Goal: Transaction & Acquisition: Purchase product/service

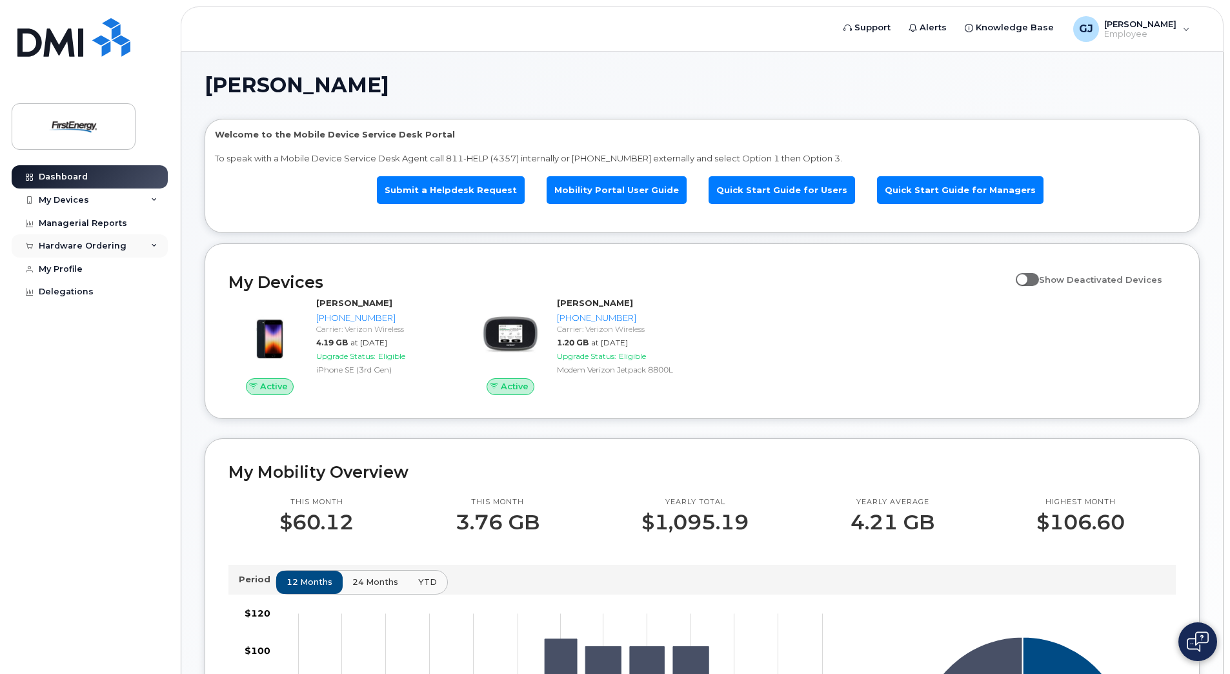
click at [160, 246] on div "Hardware Ordering" at bounding box center [90, 245] width 156 height 23
click at [156, 197] on icon at bounding box center [154, 200] width 6 height 6
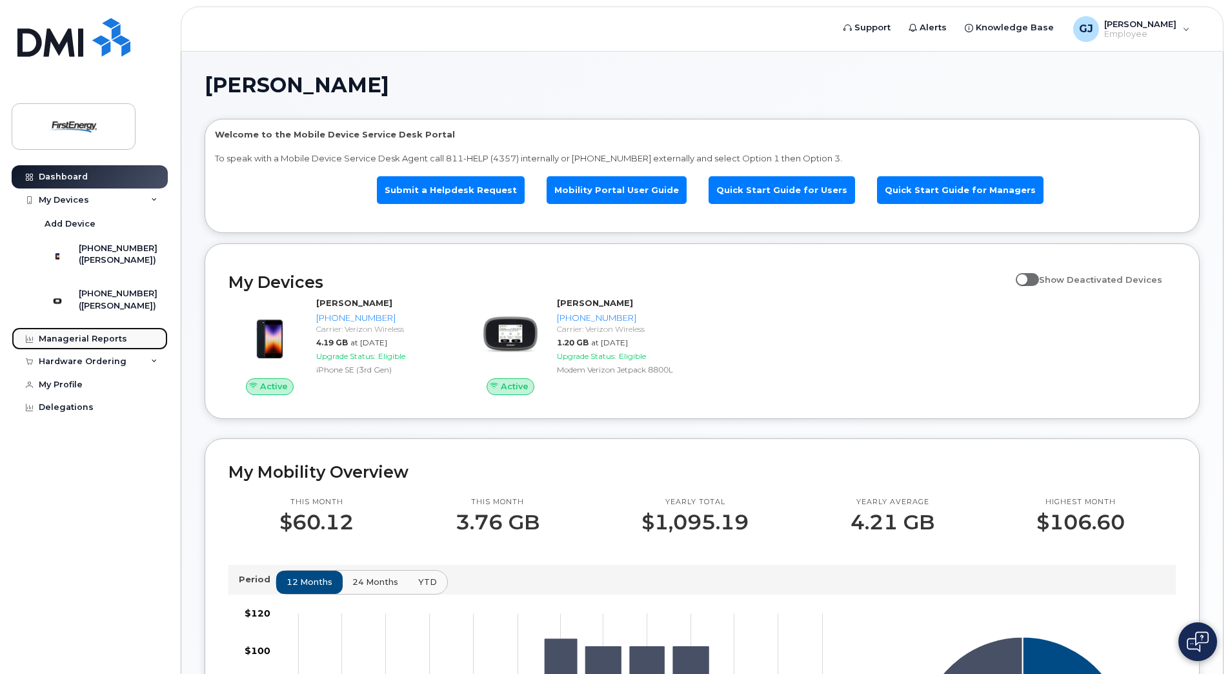
click at [109, 344] on div "Managerial Reports" at bounding box center [83, 339] width 88 height 10
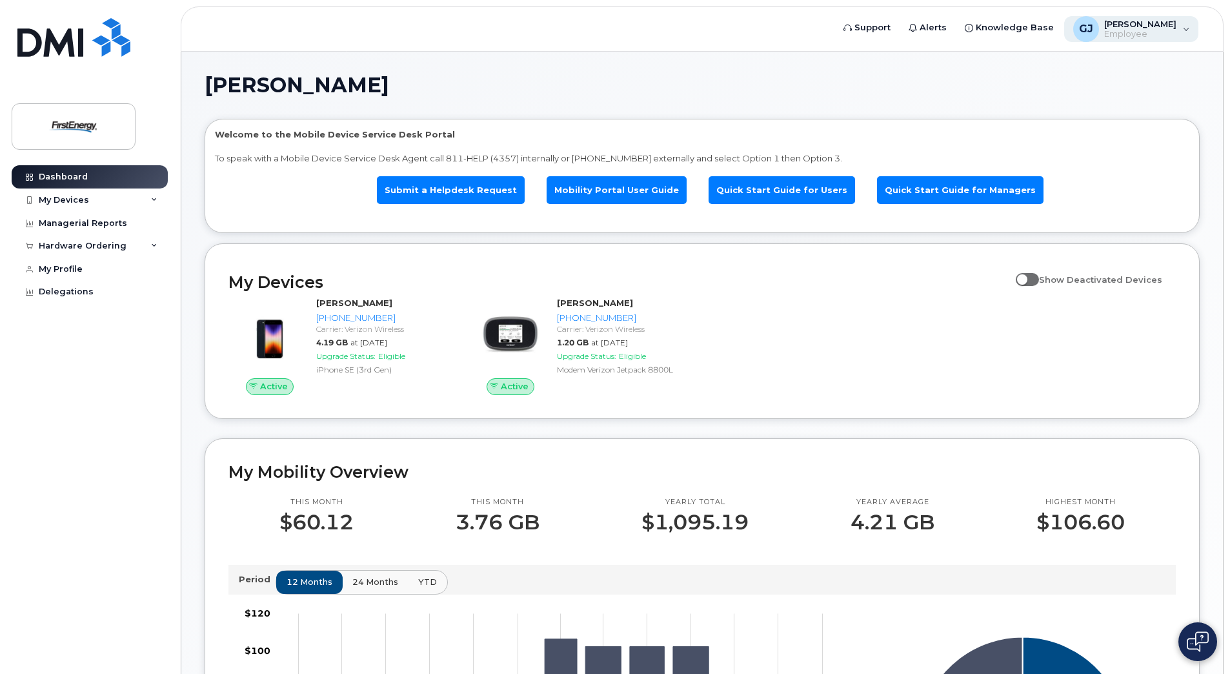
click at [1188, 30] on div "GJ Gahan, Jason M Employee" at bounding box center [1131, 29] width 135 height 26
click at [1187, 30] on div "GJ Gahan, Jason M Employee" at bounding box center [1131, 29] width 135 height 26
click at [71, 293] on div "Delegations" at bounding box center [66, 292] width 55 height 10
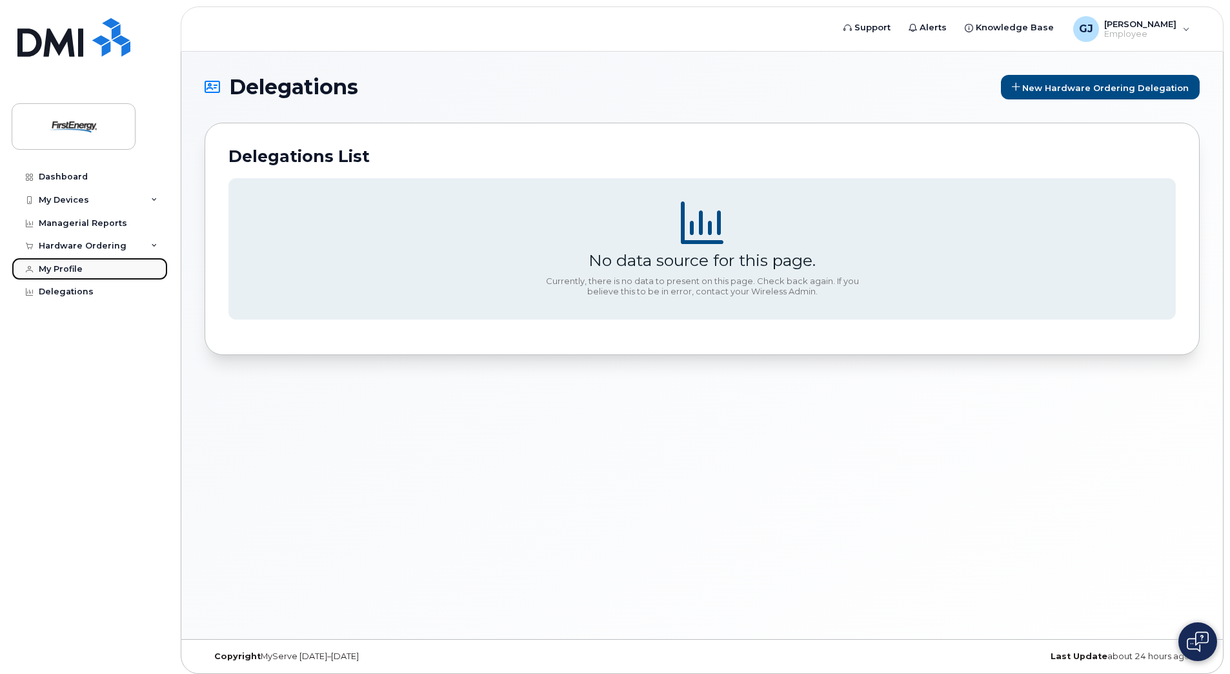
click at [57, 272] on div "My Profile" at bounding box center [61, 269] width 44 height 10
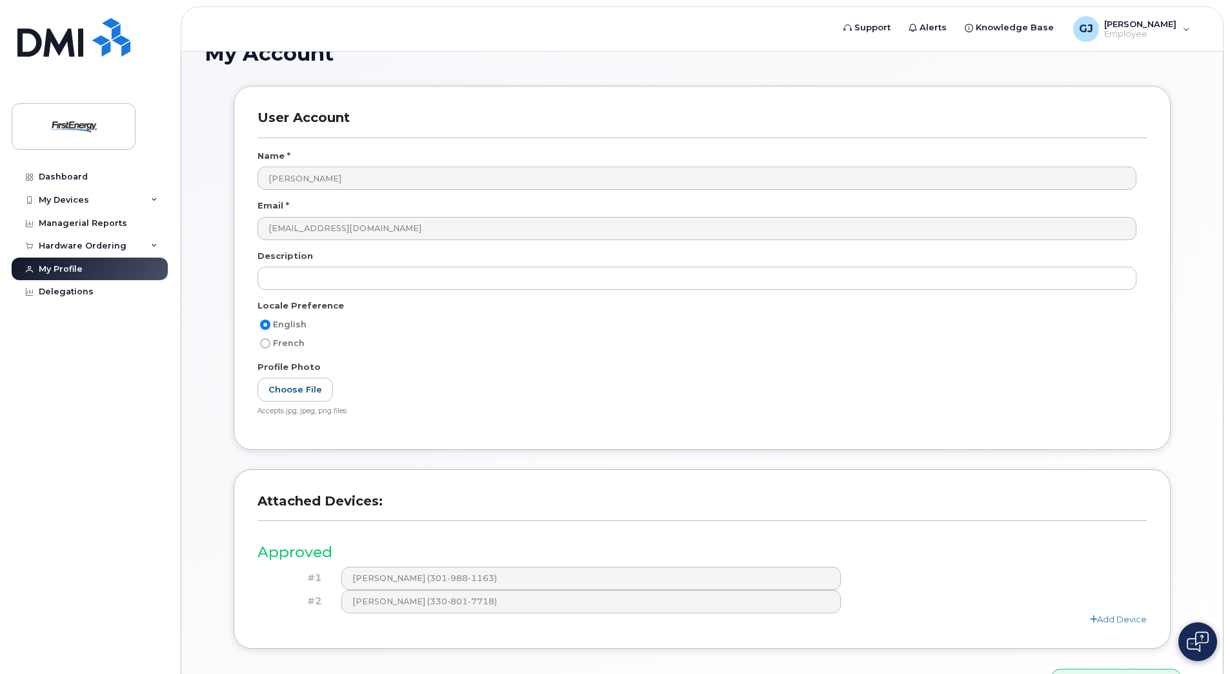
scroll to position [116, 0]
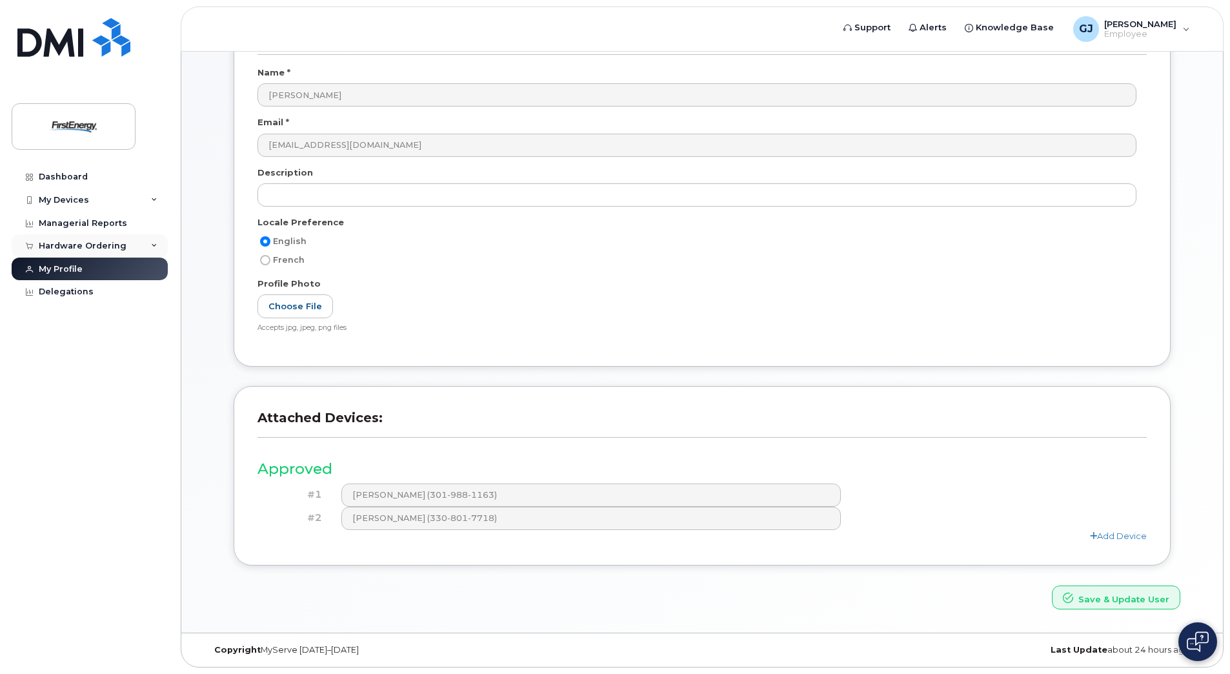
click at [64, 246] on div "Hardware Ordering" at bounding box center [83, 246] width 88 height 10
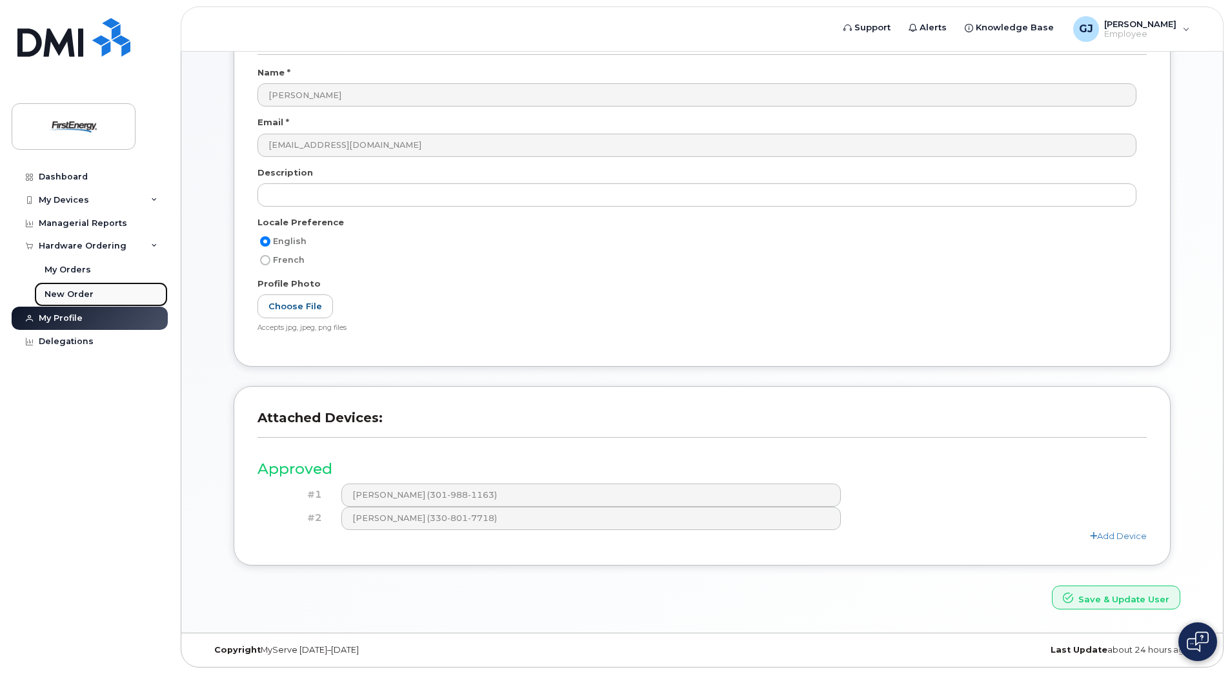
click at [70, 292] on div "New Order" at bounding box center [69, 294] width 49 height 12
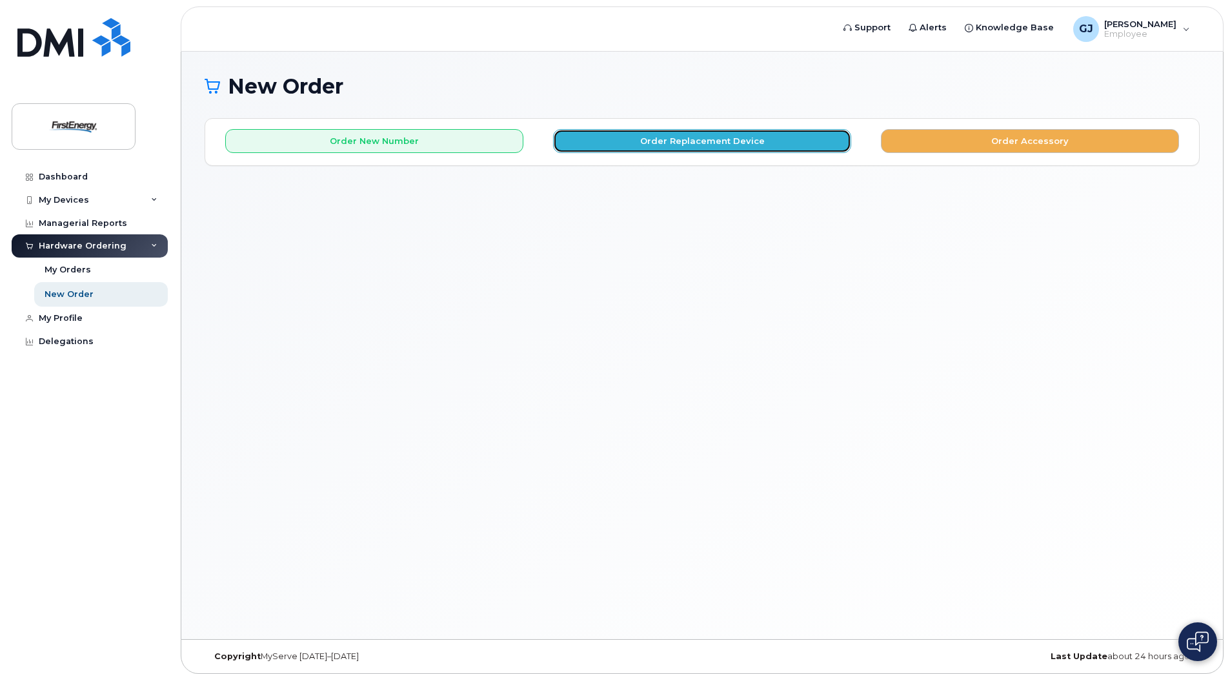
click at [640, 142] on button "Order Replacement Device" at bounding box center [702, 141] width 298 height 24
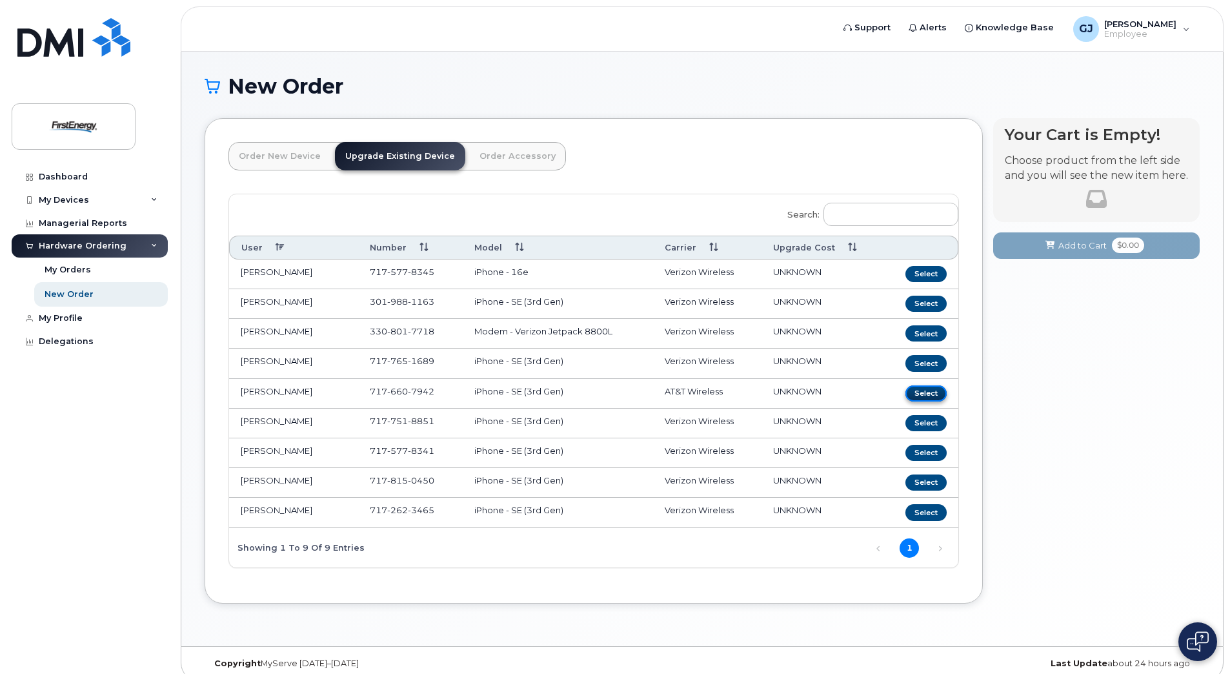
click at [923, 397] on button "Select" at bounding box center [925, 393] width 41 height 16
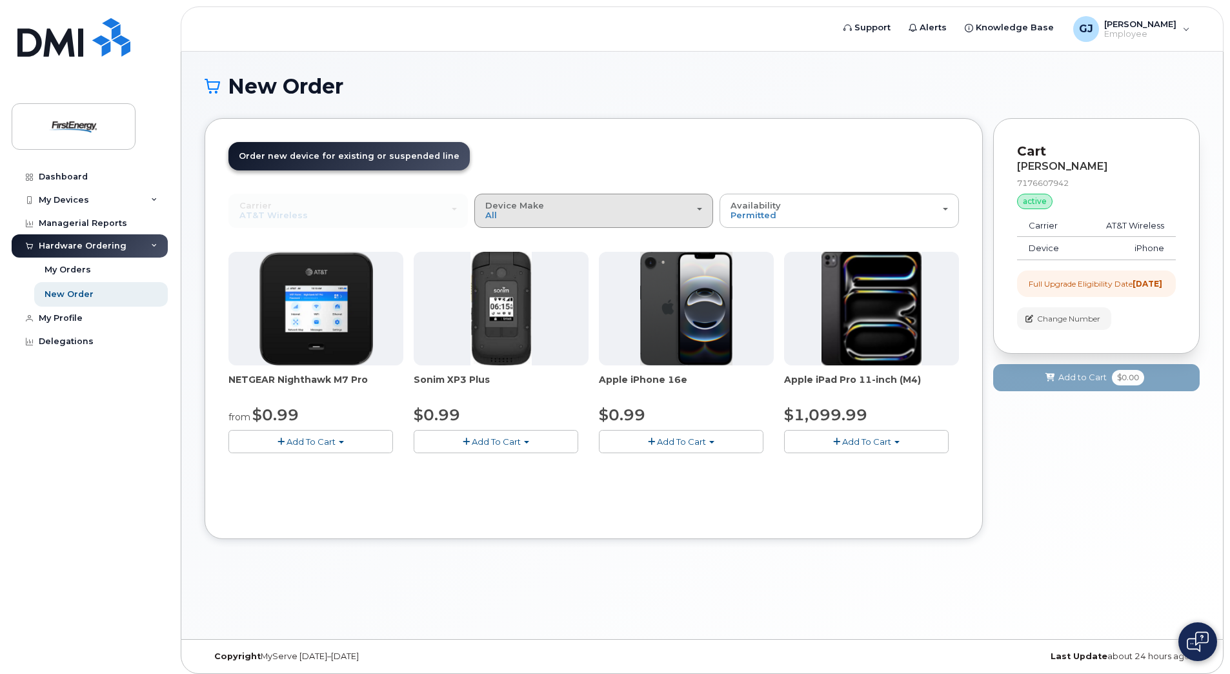
click at [697, 210] on span "button" at bounding box center [699, 209] width 5 height 3
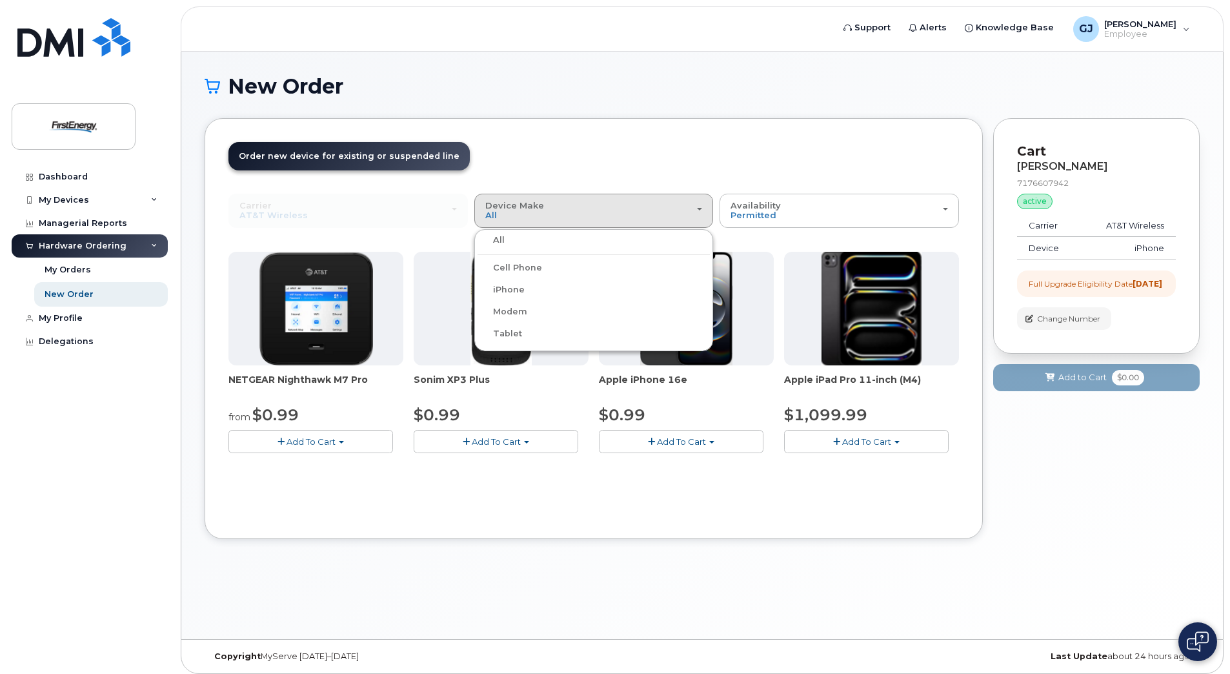
click at [507, 292] on label "iPhone" at bounding box center [501, 289] width 47 height 15
click at [0, 0] on input "iPhone" at bounding box center [0, 0] width 0 height 0
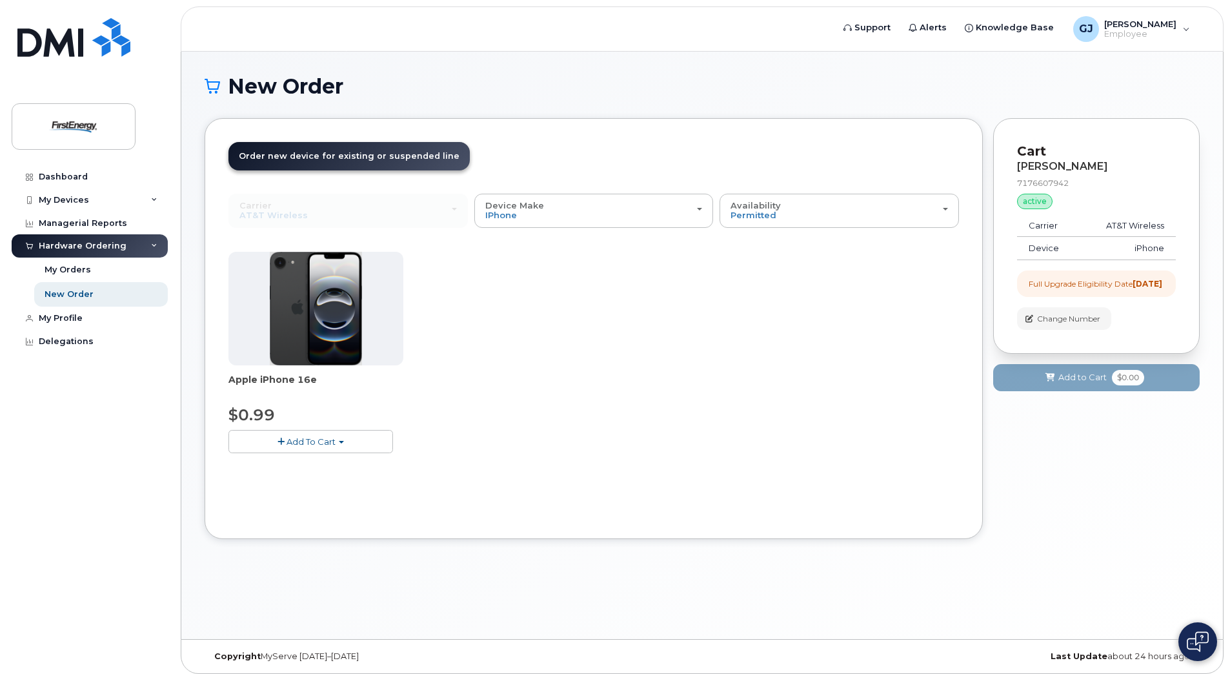
click at [309, 441] on span "Add To Cart" at bounding box center [311, 441] width 49 height 10
click at [307, 466] on link "$0.99 - 2 Year Upgrade" at bounding box center [294, 466] width 125 height 16
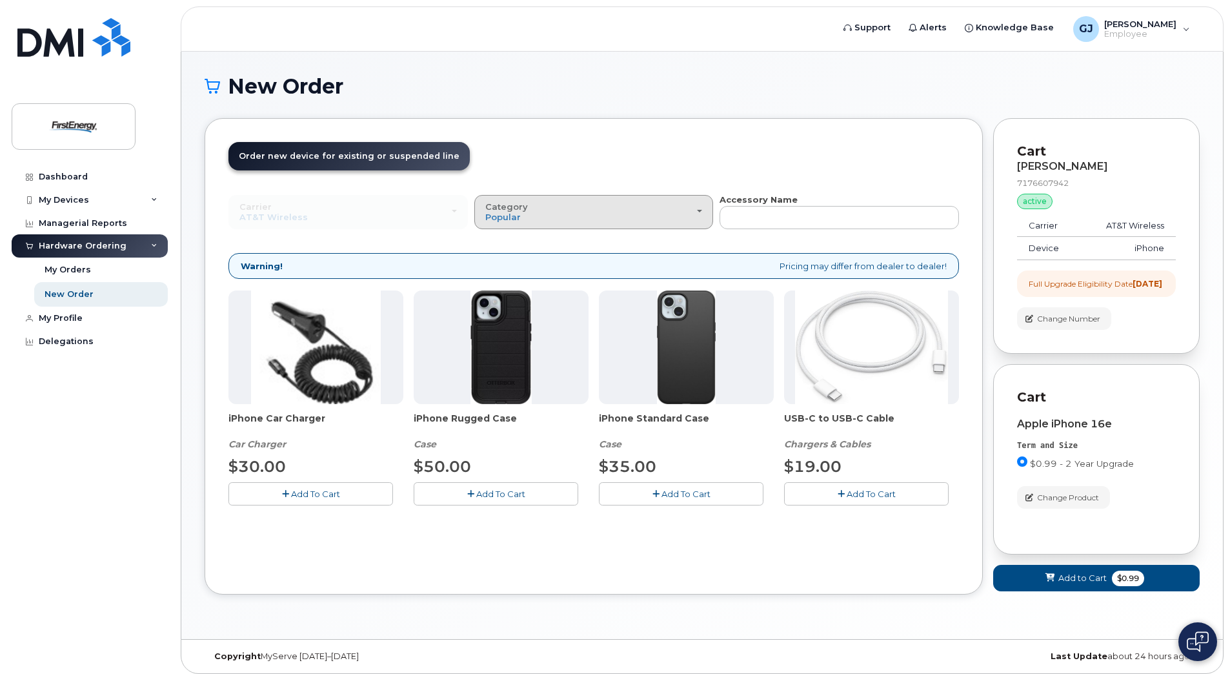
click at [689, 212] on div "Category Popular" at bounding box center [593, 212] width 217 height 20
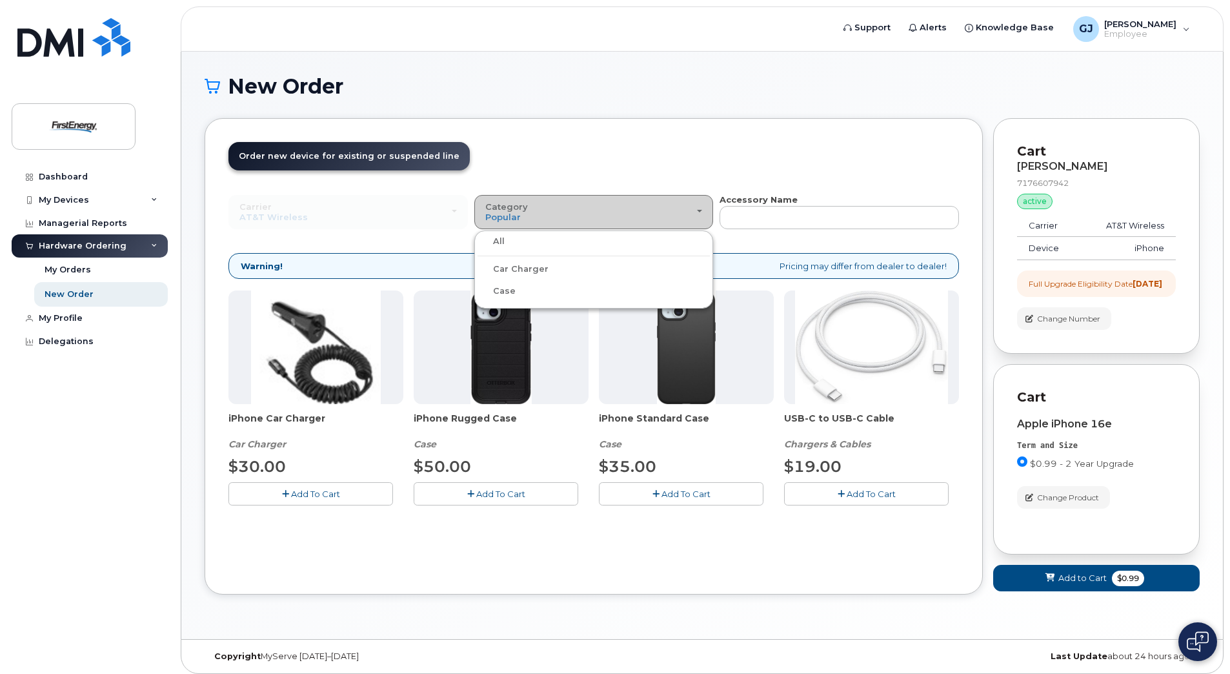
click at [689, 213] on div "Category Popular" at bounding box center [593, 212] width 217 height 20
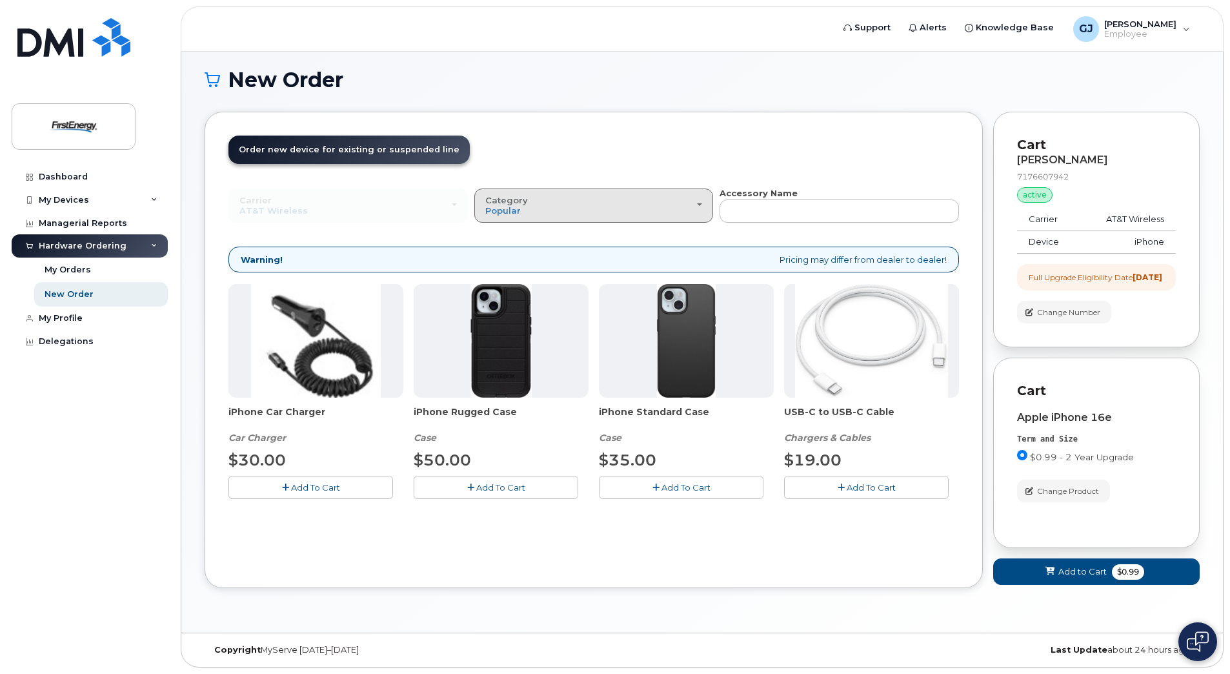
scroll to position [15, 0]
click at [625, 196] on div "Category Popular" at bounding box center [593, 206] width 217 height 20
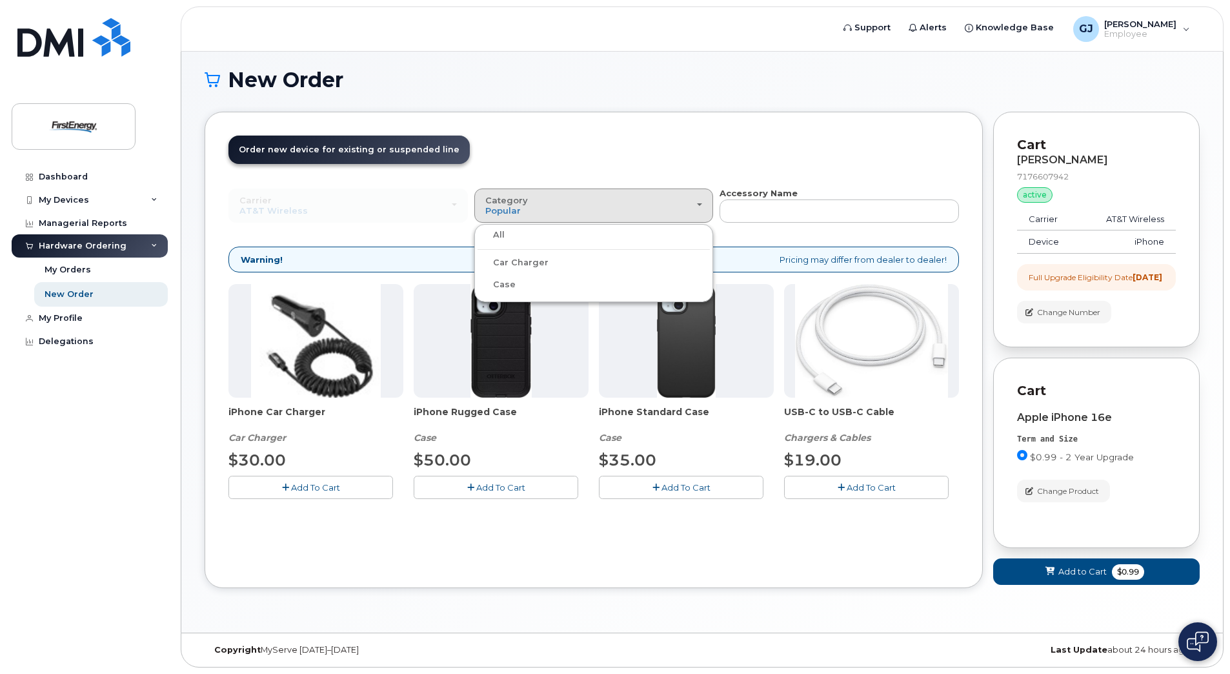
click at [604, 228] on div "All" at bounding box center [594, 234] width 233 height 15
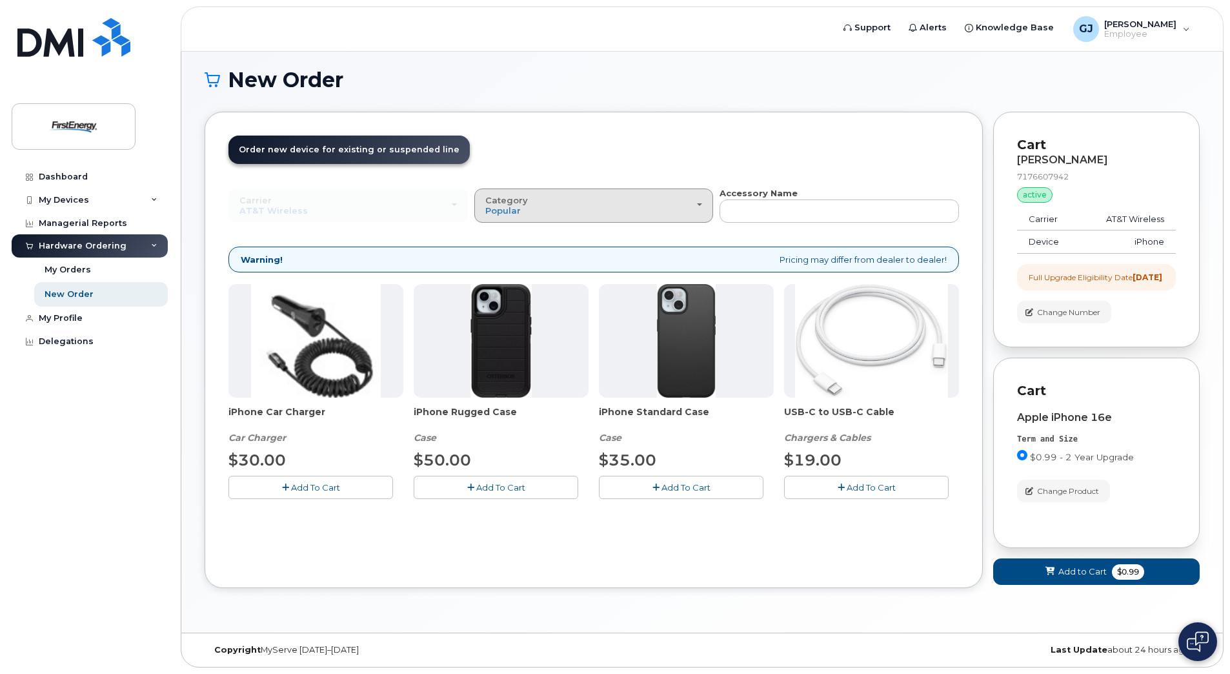
click at [534, 198] on div "Category Popular" at bounding box center [593, 206] width 217 height 20
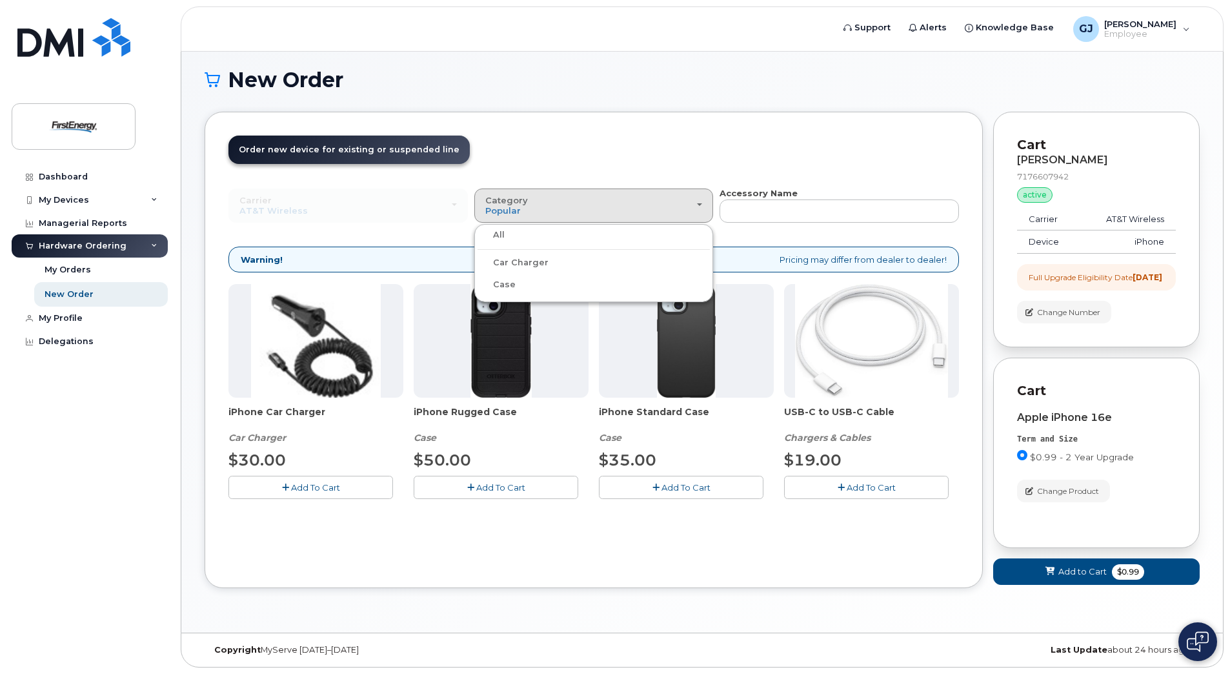
click at [496, 227] on label "All" at bounding box center [491, 234] width 27 height 15
click at [0, 0] on input "All" at bounding box center [0, 0] width 0 height 0
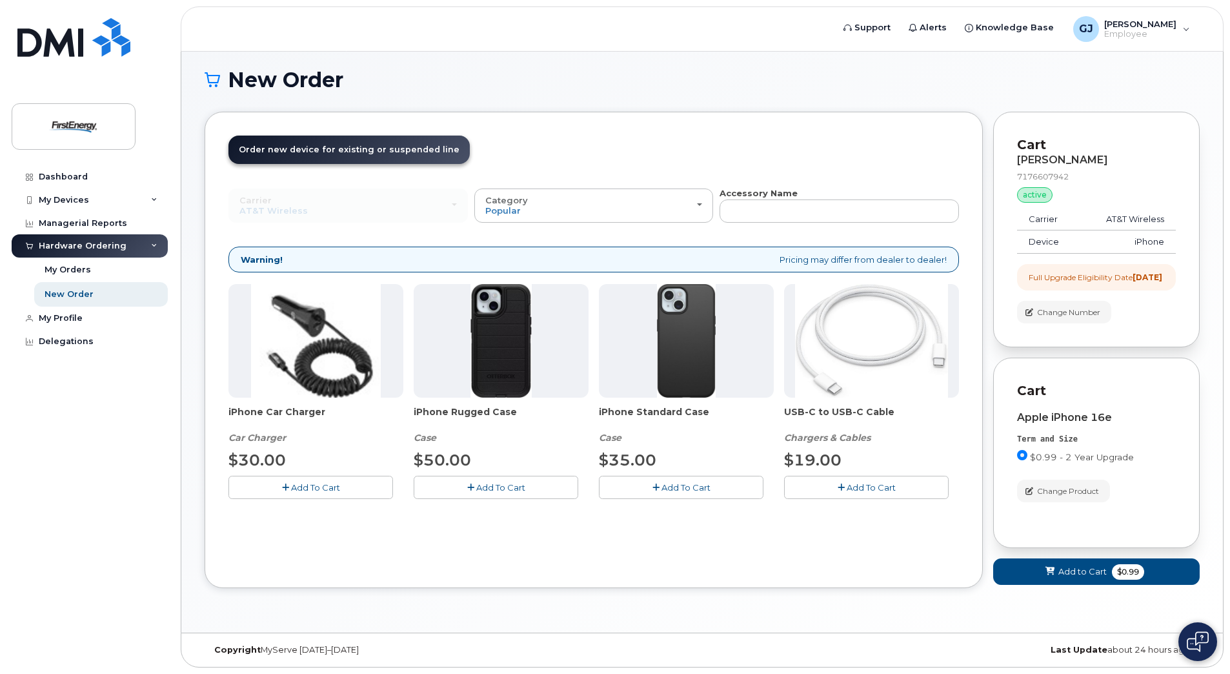
click at [1054, 272] on div "Full Upgrade Eligibility Date 2024-10-14" at bounding box center [1096, 277] width 134 height 11
click at [681, 482] on span "Add To Cart" at bounding box center [685, 487] width 49 height 10
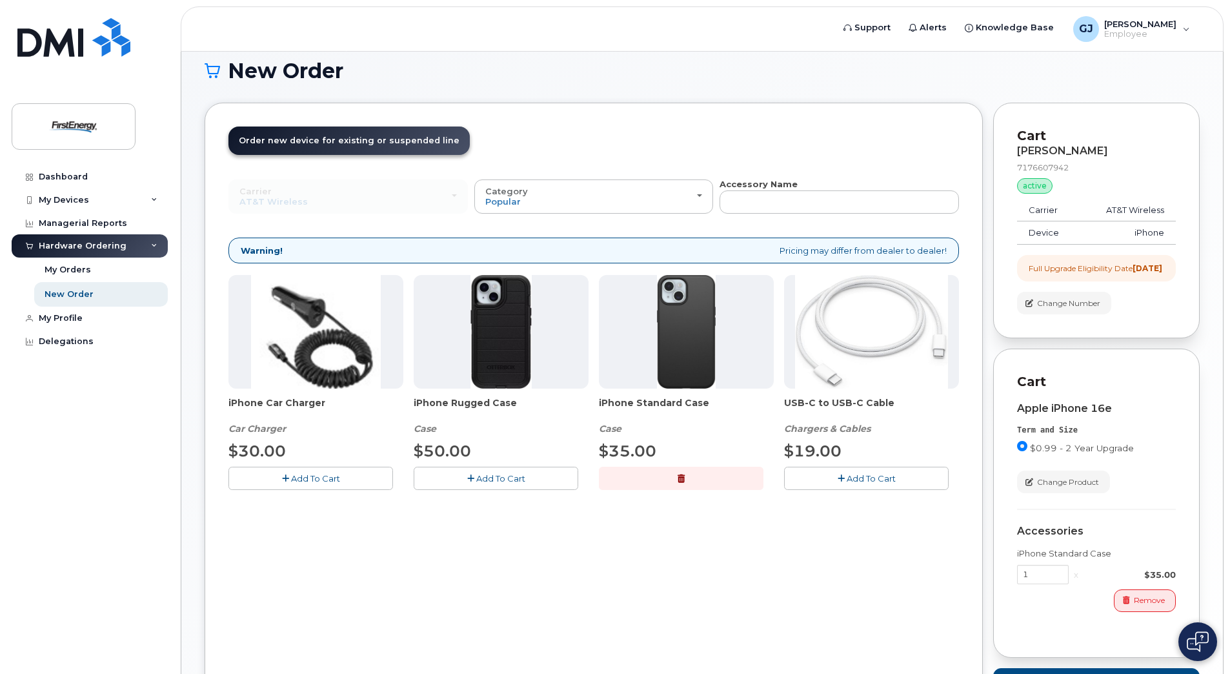
click at [869, 479] on span "Add To Cart" at bounding box center [871, 478] width 49 height 10
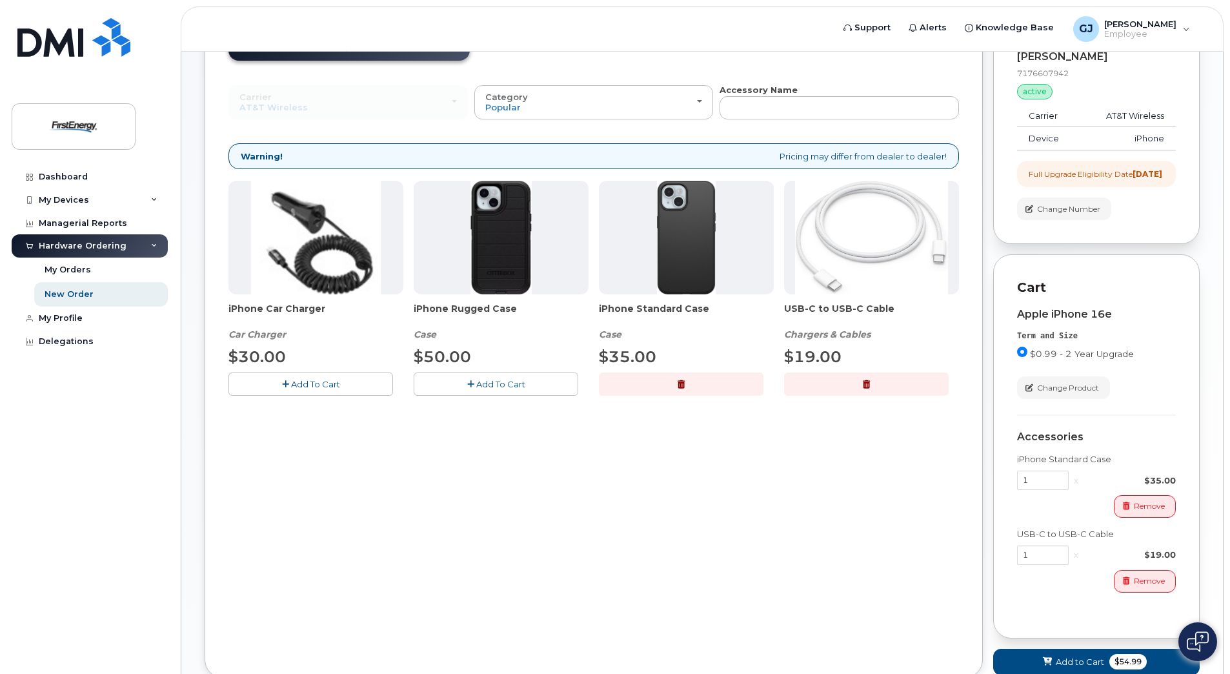
scroll to position [209, 0]
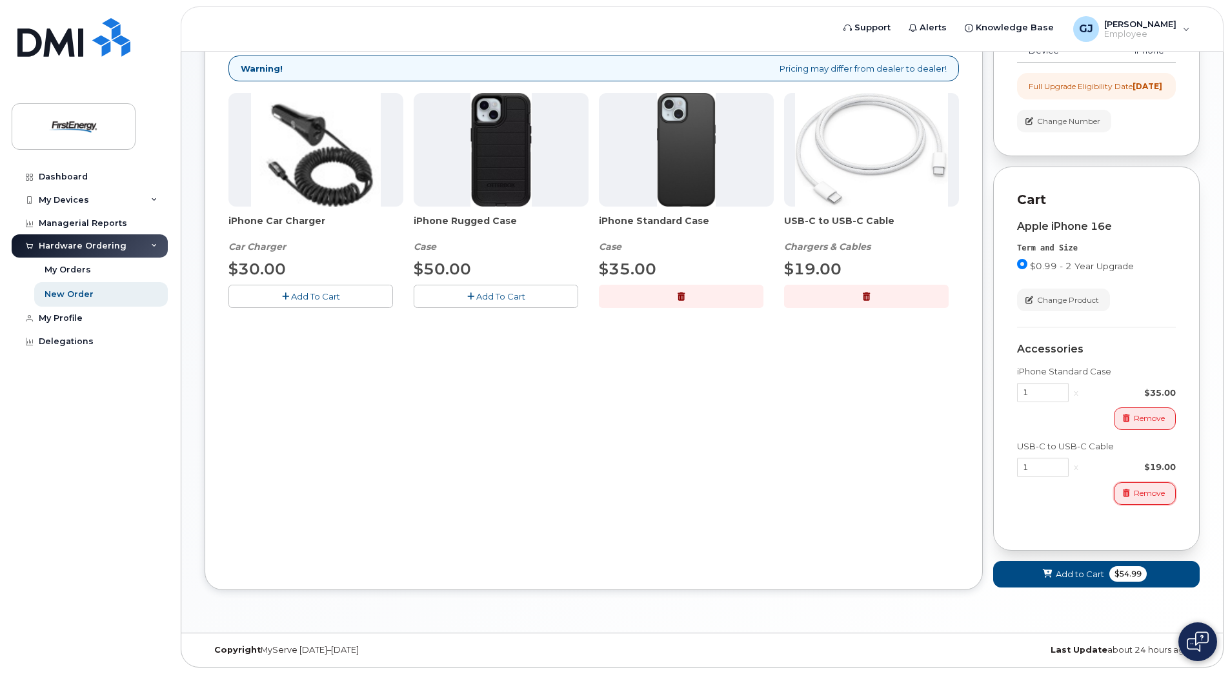
click at [1140, 493] on span "Remove" at bounding box center [1149, 493] width 31 height 12
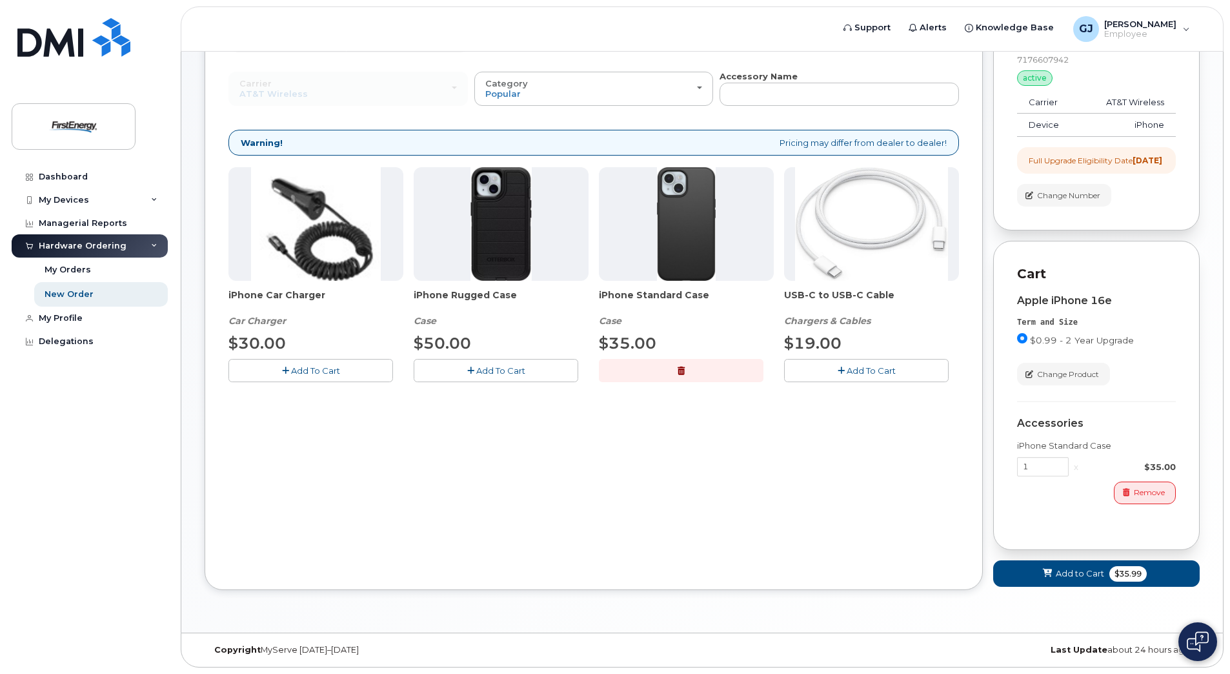
scroll to position [134, 0]
click at [685, 237] on img at bounding box center [686, 224] width 59 height 114
click at [655, 288] on span "iPhone Standard Case" at bounding box center [686, 301] width 175 height 26
click at [681, 238] on img at bounding box center [686, 224] width 59 height 114
click at [1113, 574] on span "$35.99" at bounding box center [1127, 573] width 37 height 15
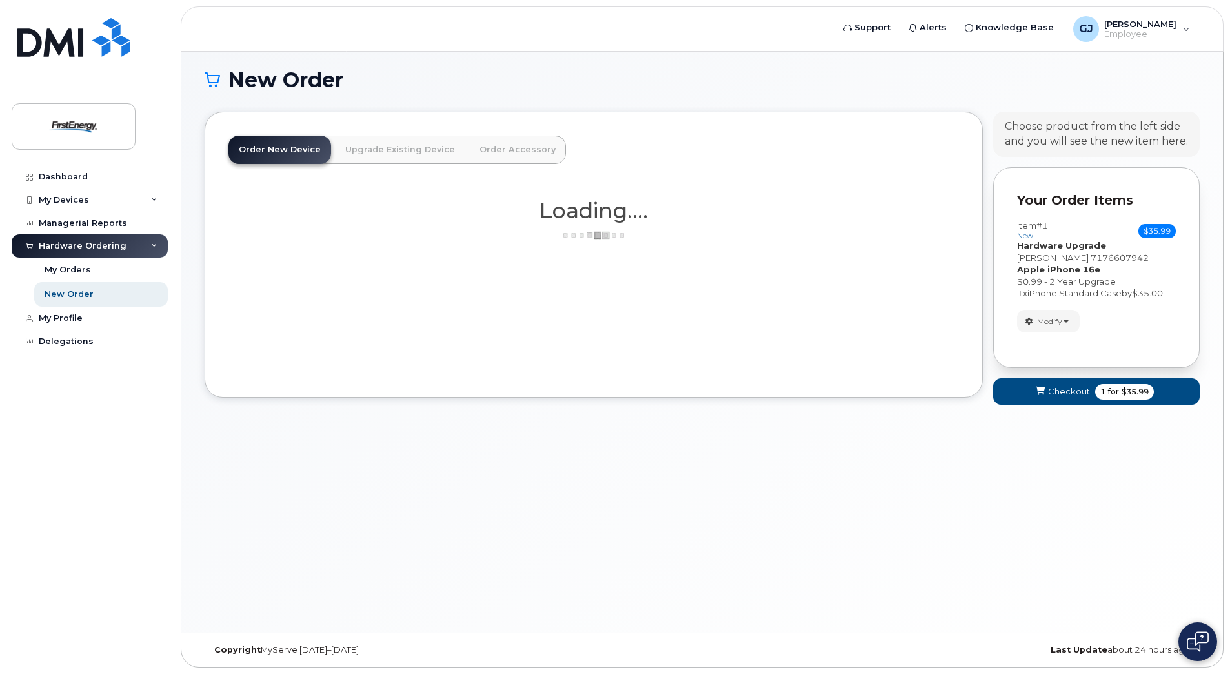
scroll to position [6, 0]
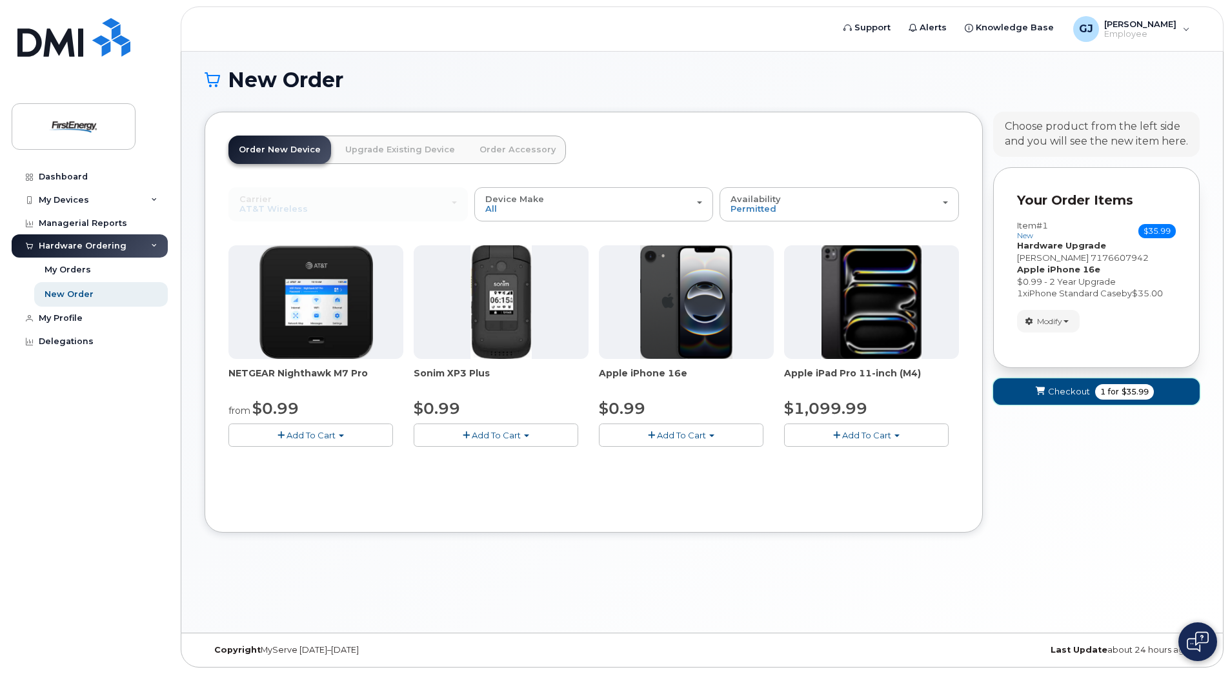
click at [1111, 396] on span "for" at bounding box center [1113, 392] width 16 height 12
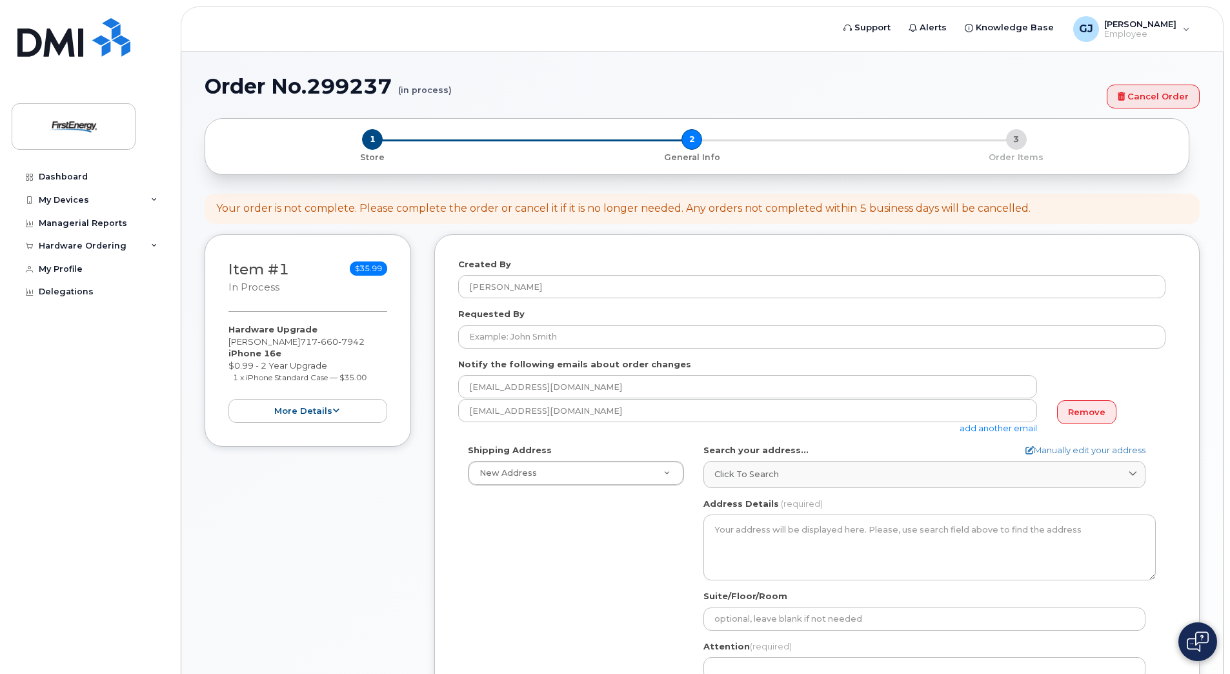
select select
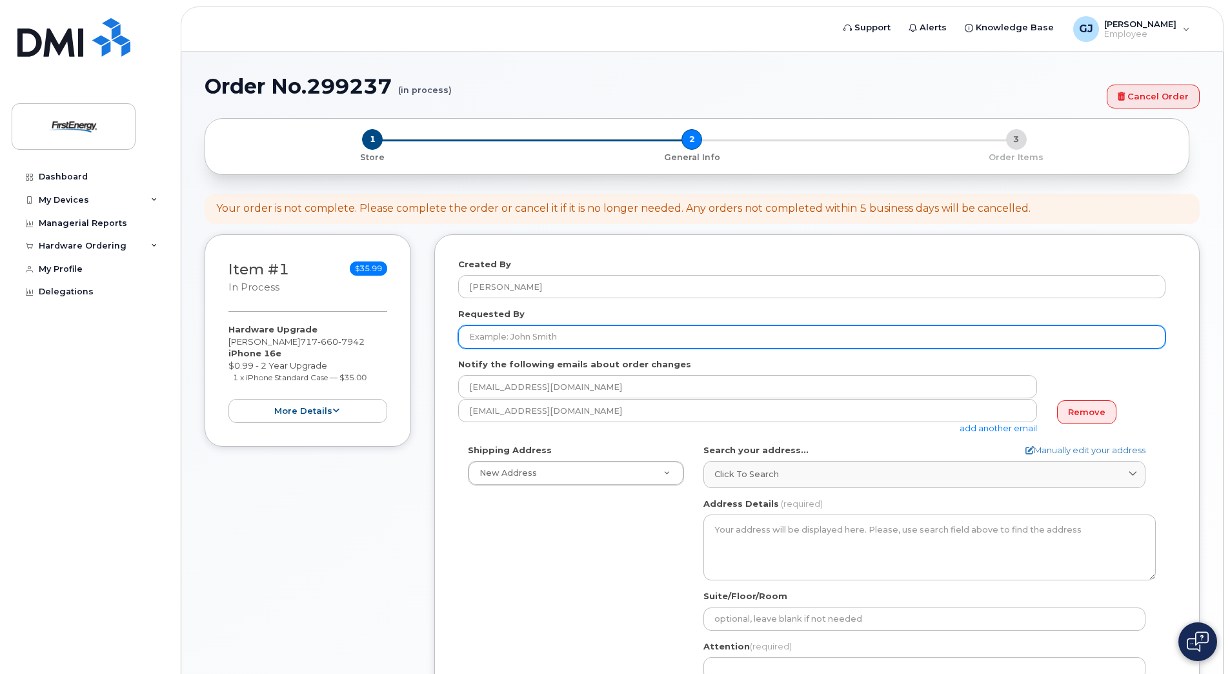
click at [600, 333] on input "Requested By" at bounding box center [811, 336] width 707 height 23
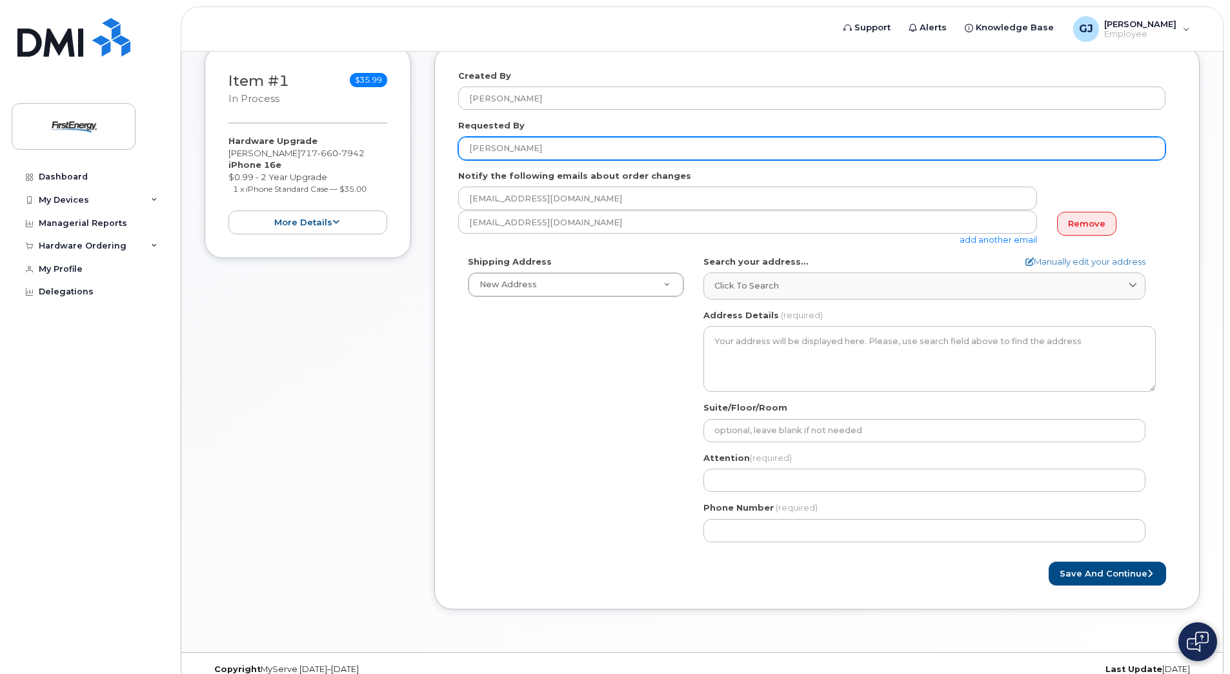
scroll to position [194, 0]
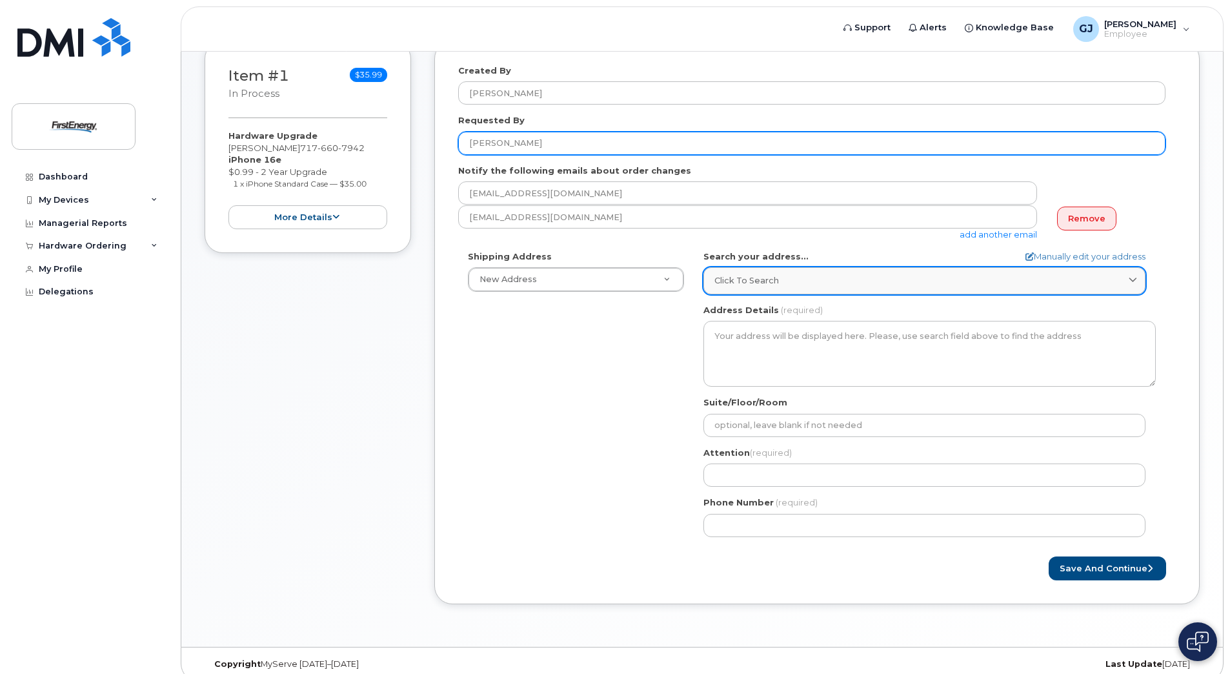
type input "Jason Gahan"
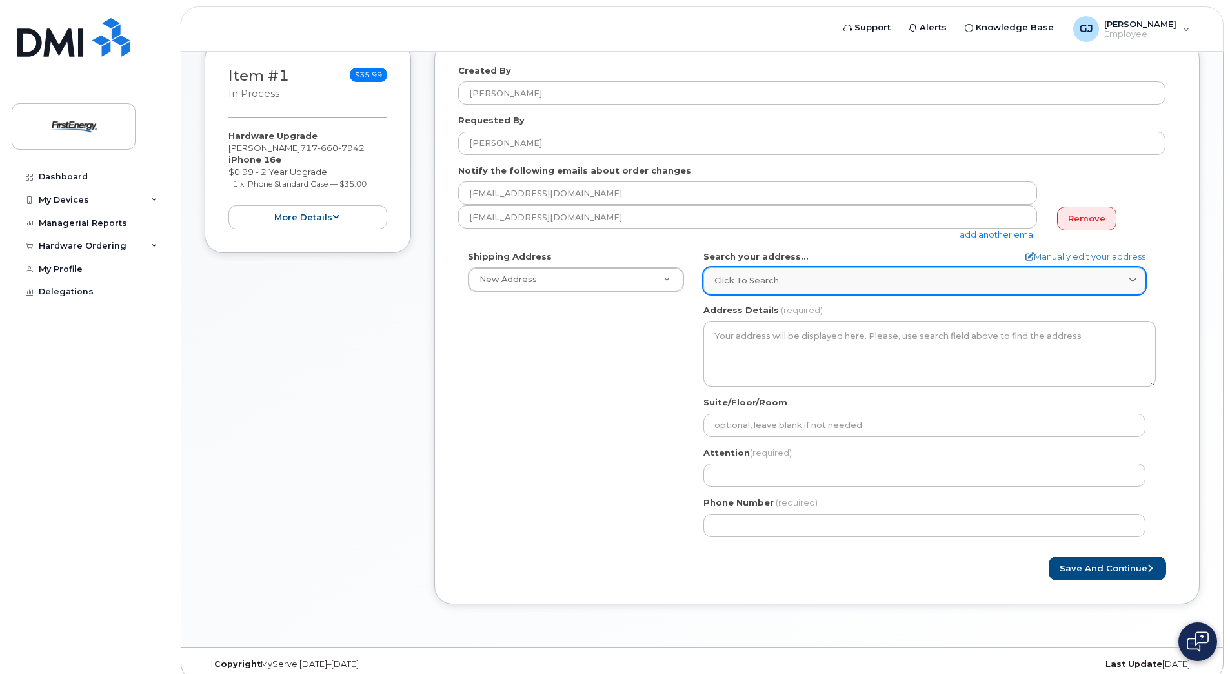
click at [951, 279] on div "Click to search" at bounding box center [924, 280] width 420 height 12
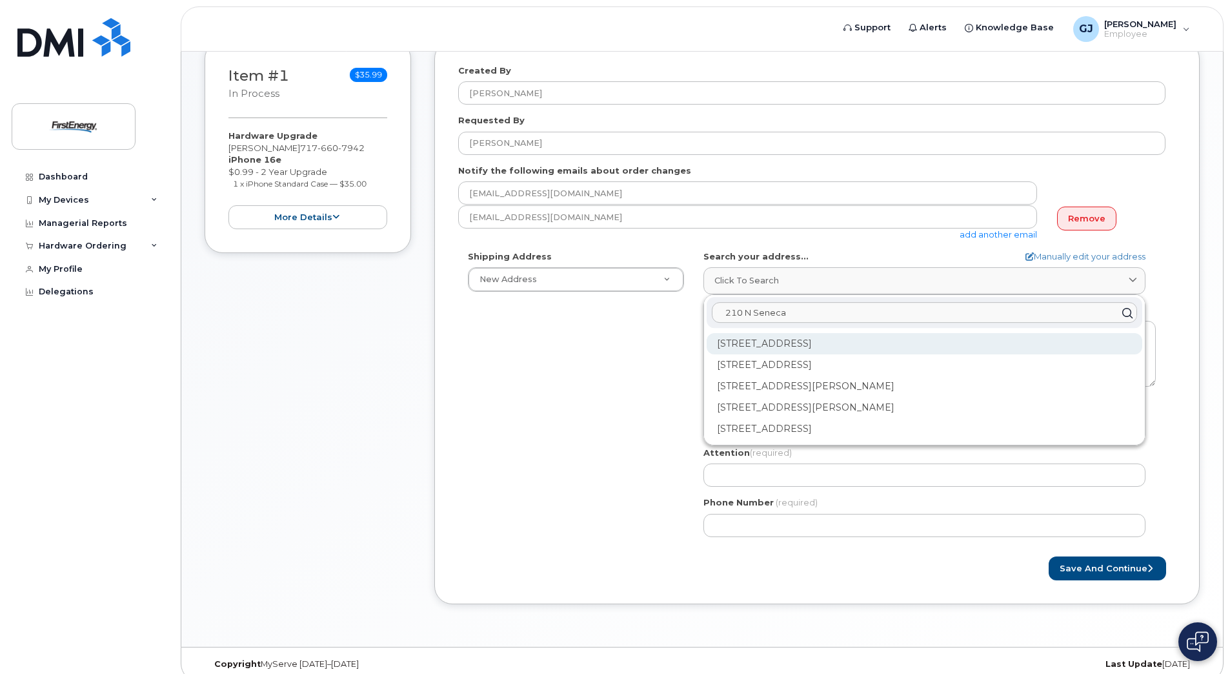
type input "210 N Seneca"
click at [857, 344] on div "210 N Seneca St Shippensburg PA 17257-1220" at bounding box center [925, 343] width 436 height 21
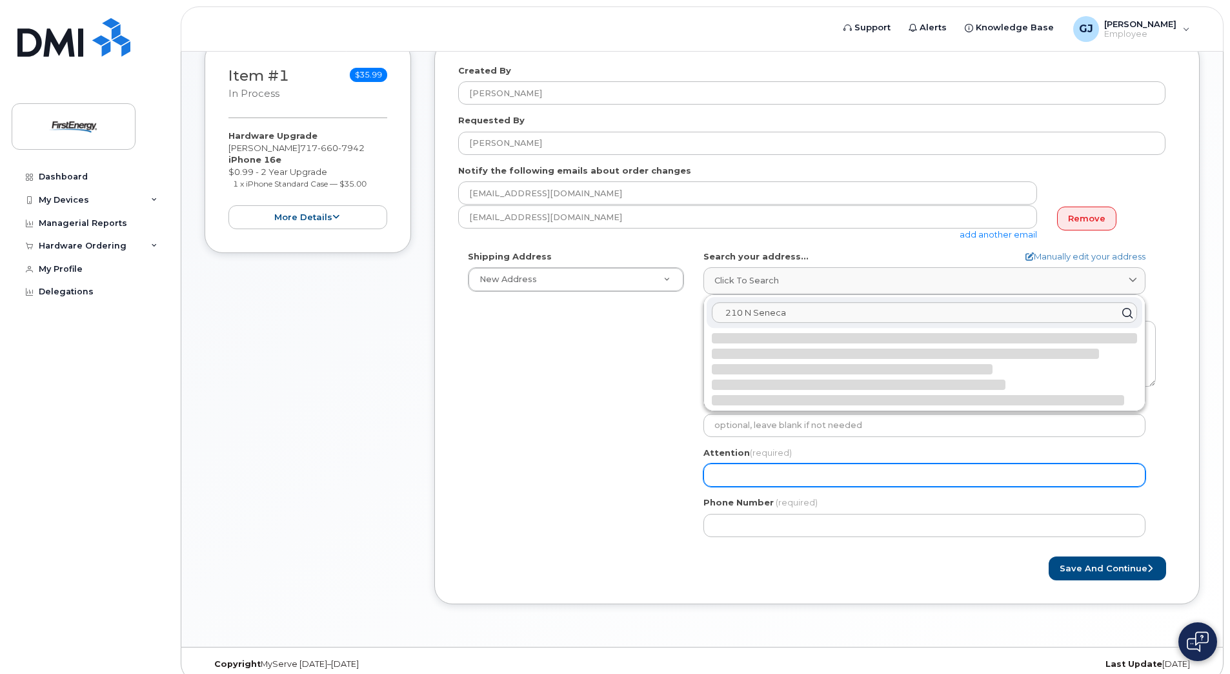
select select
type textarea "210 N Seneca St SHIPPENSBURG PA 17257-1220 UNITED STATES"
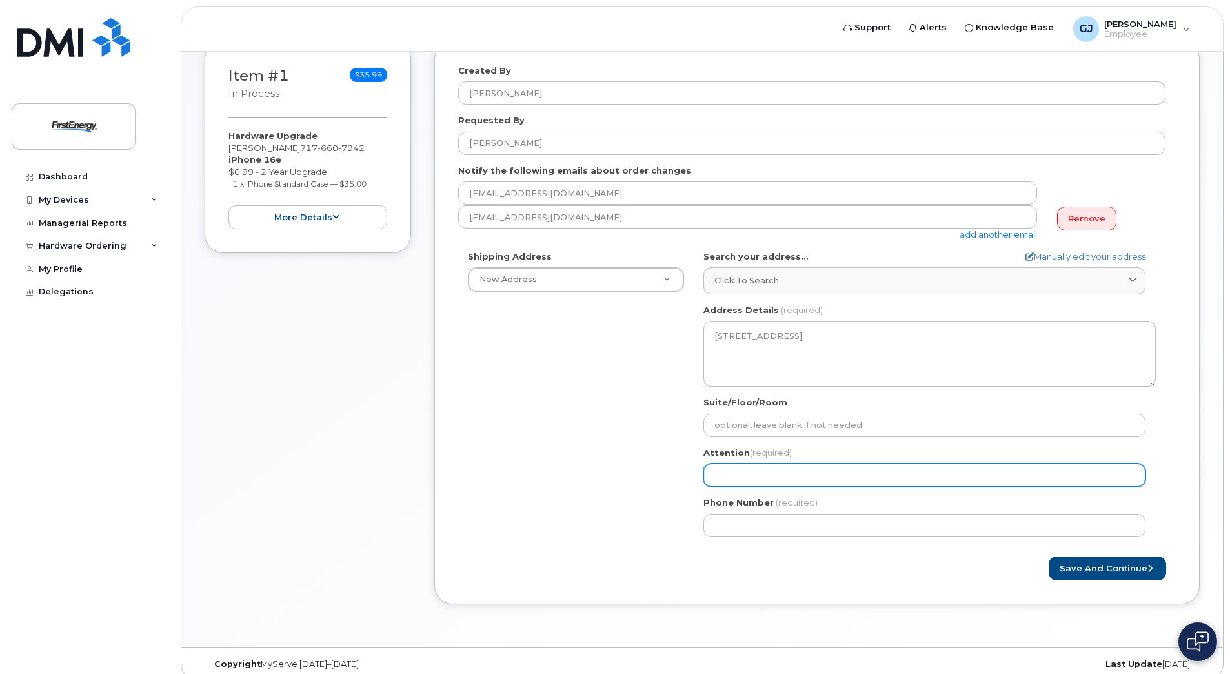
click at [812, 479] on input "Attention (required)" at bounding box center [924, 474] width 442 height 23
select select
type input "J"
select select
type input "Ju"
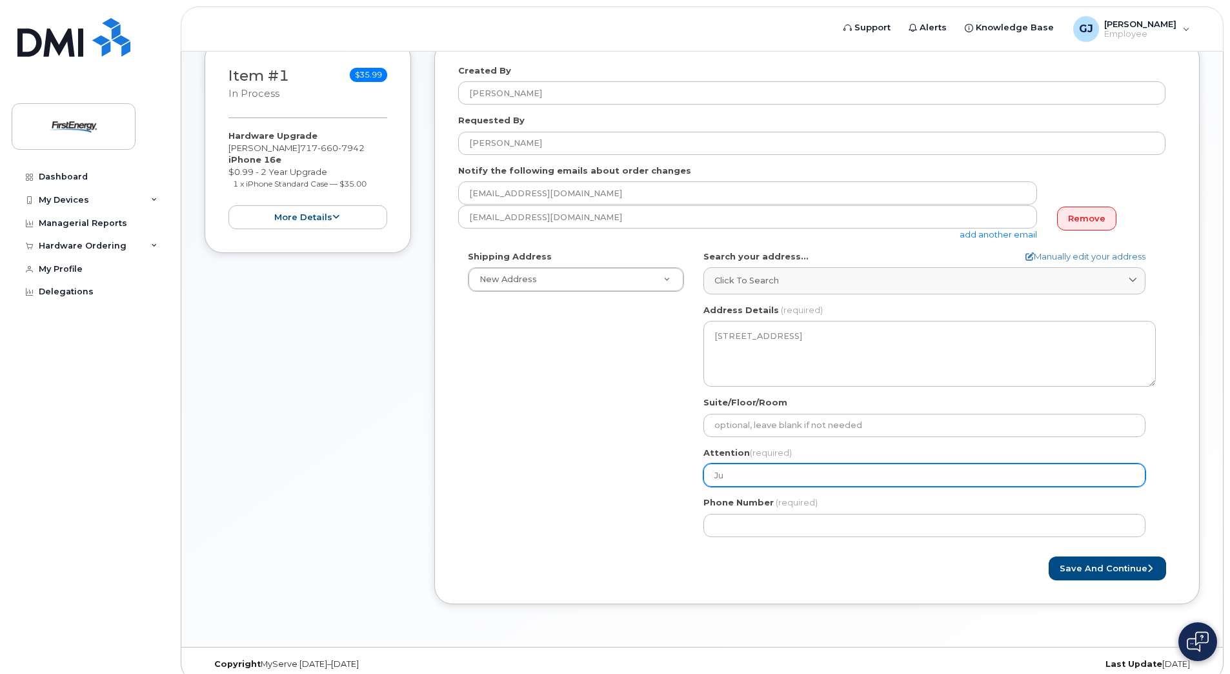
select select
type input "Jus"
select select
type input "Just"
select select
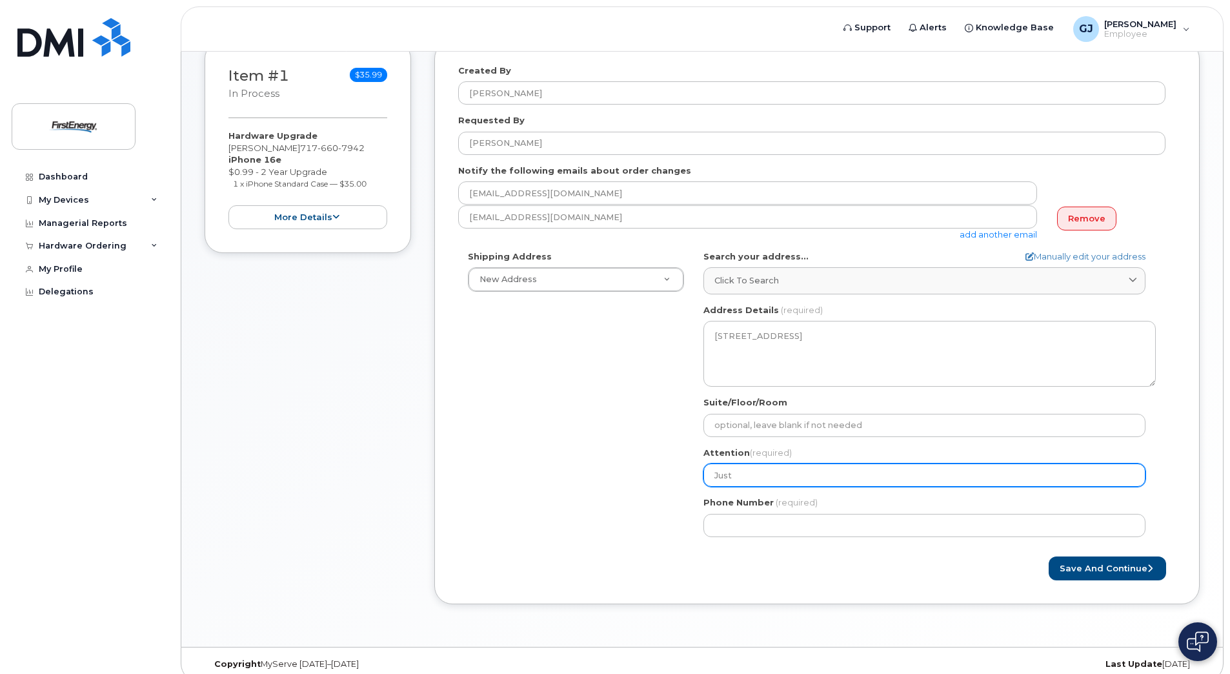
type input "Justi"
select select
type input "Justin"
select select
type input "Justin B"
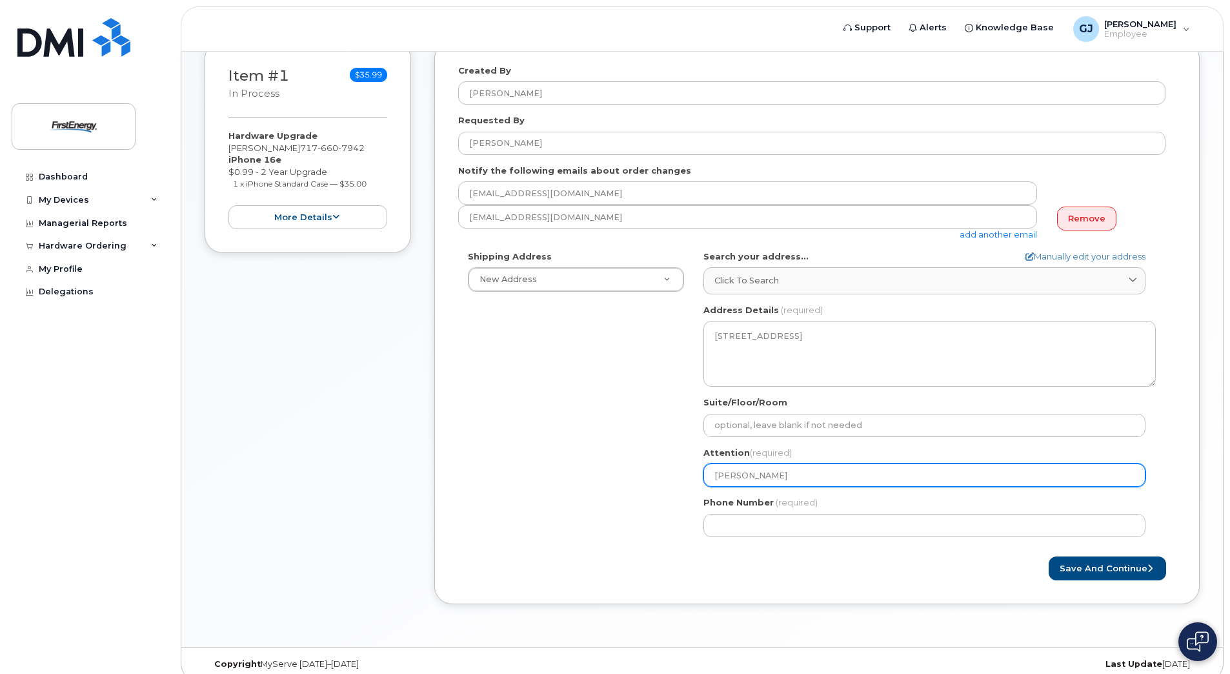
select select
type input "Justin Ba"
select select
type input "Justin Bak"
select select
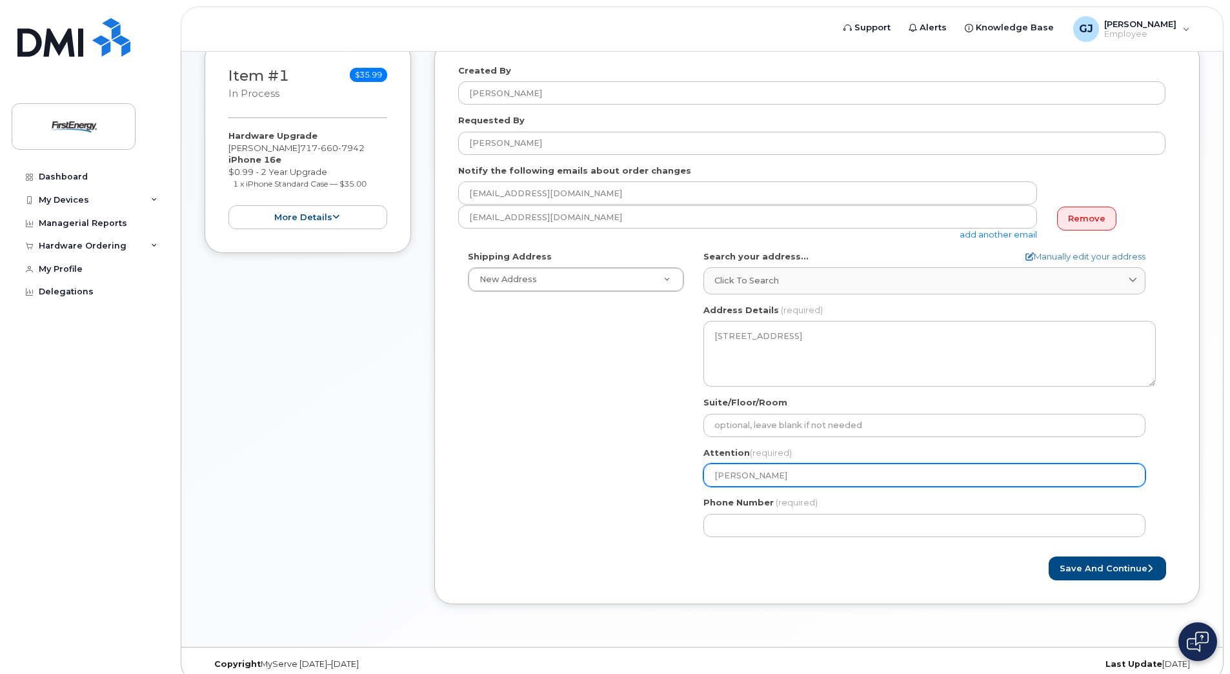
type input "Justin Bake"
select select
type input "Justin Baker"
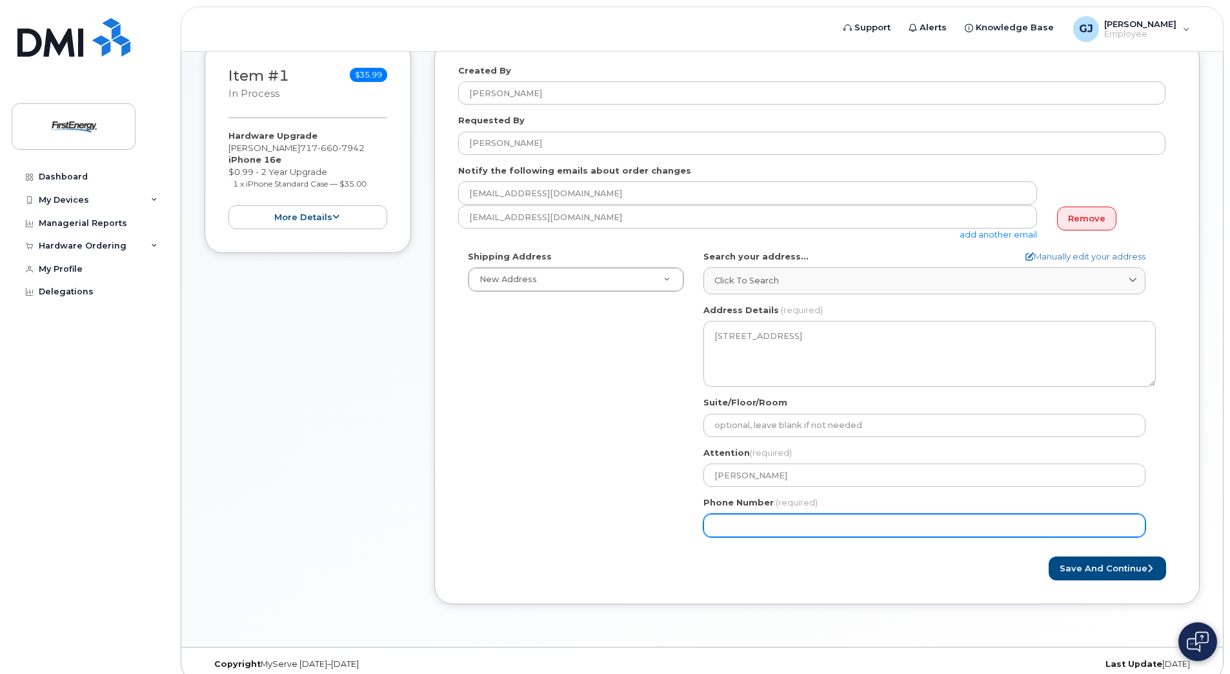
click at [796, 525] on input "Phone Number" at bounding box center [924, 525] width 442 height 23
type input "717"
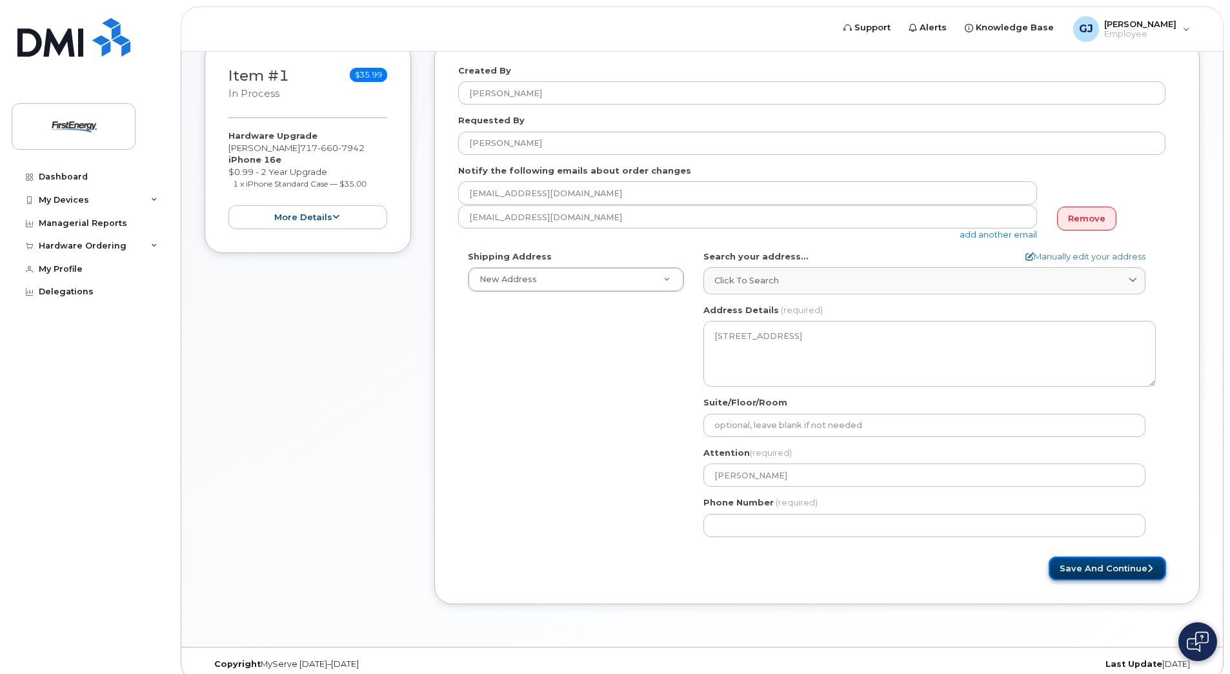
click at [1107, 565] on button "Save and Continue" at bounding box center [1107, 568] width 117 height 24
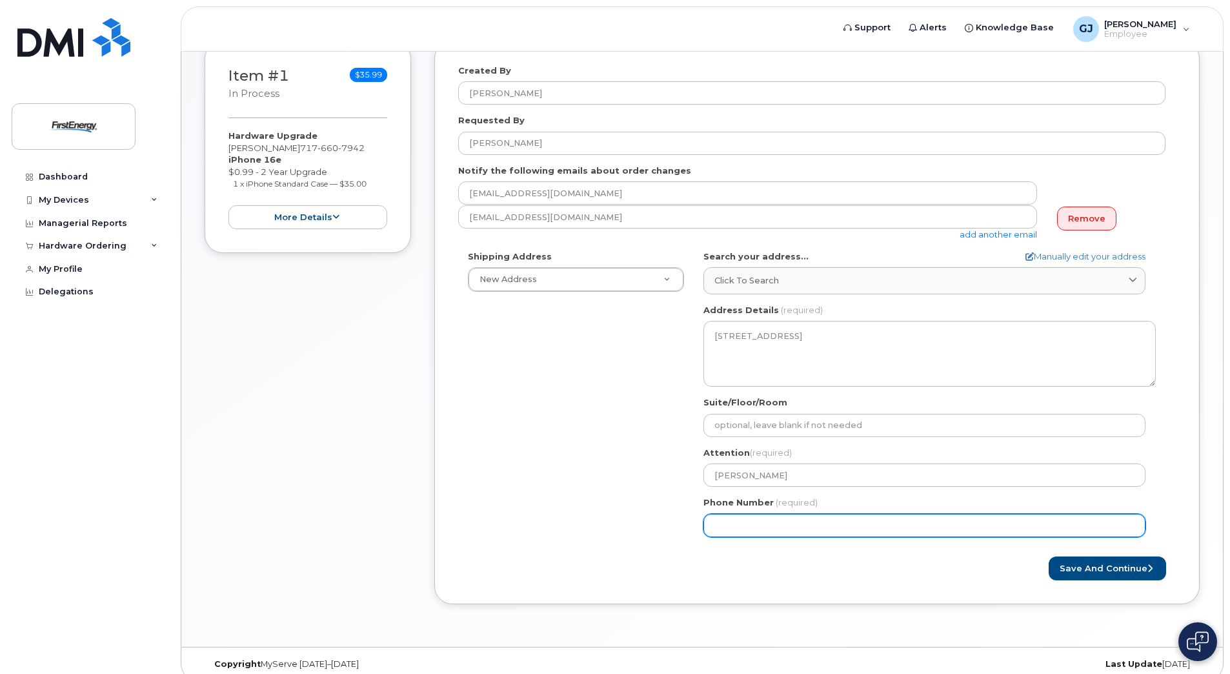
click at [758, 525] on input "Phone Number" at bounding box center [924, 525] width 442 height 23
click at [737, 529] on input "Phone Number" at bounding box center [924, 525] width 442 height 23
select select
type input "7176607942"
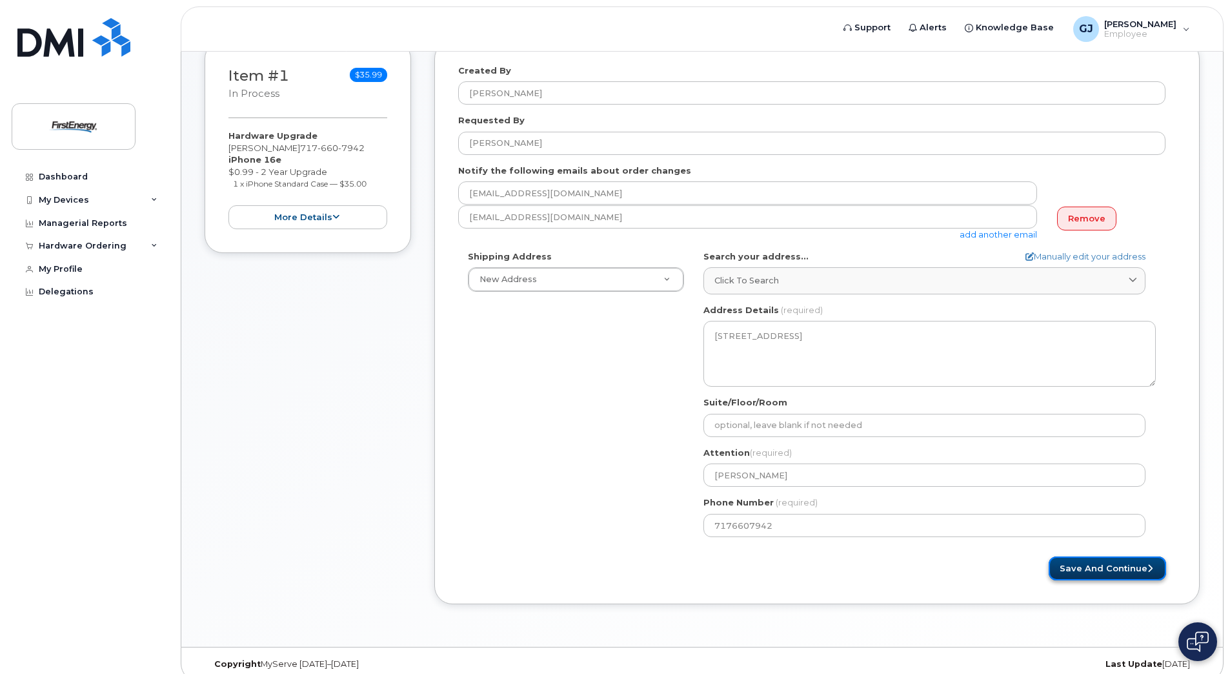
click at [1082, 569] on button "Save and Continue" at bounding box center [1107, 568] width 117 height 24
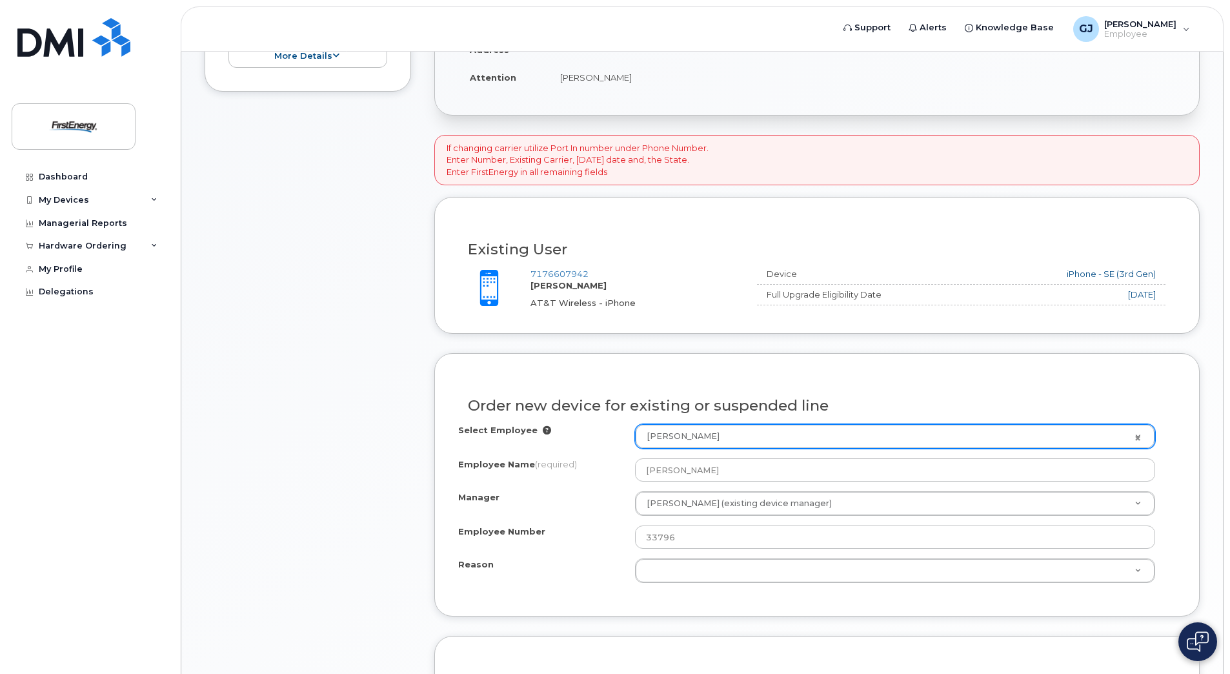
scroll to position [387, 0]
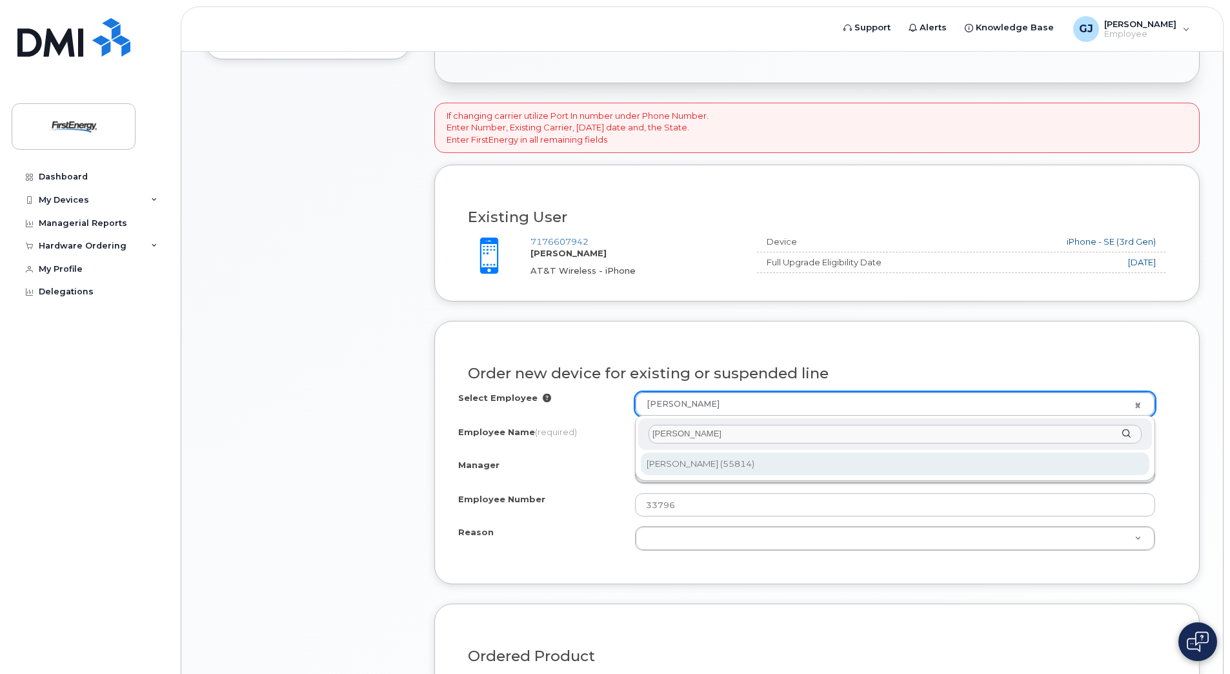
type input "justin baker"
type input "2071876"
type input "[PERSON_NAME]"
type input "55814"
select select "2070382"
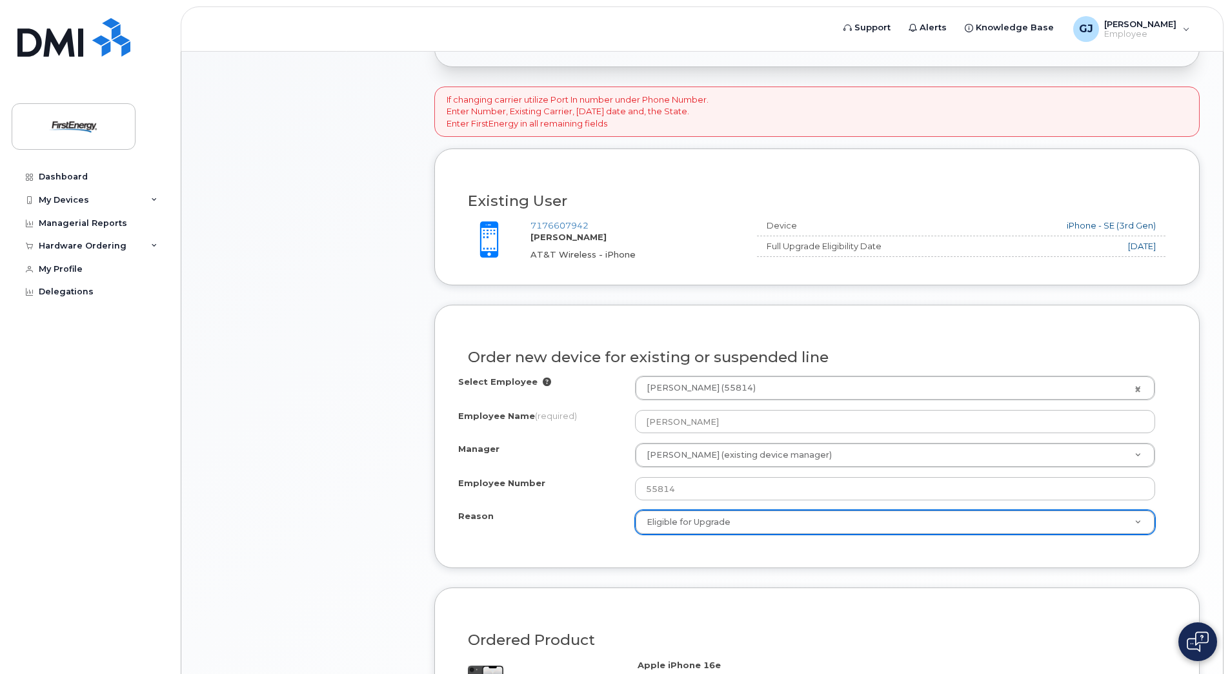
scroll to position [452, 0]
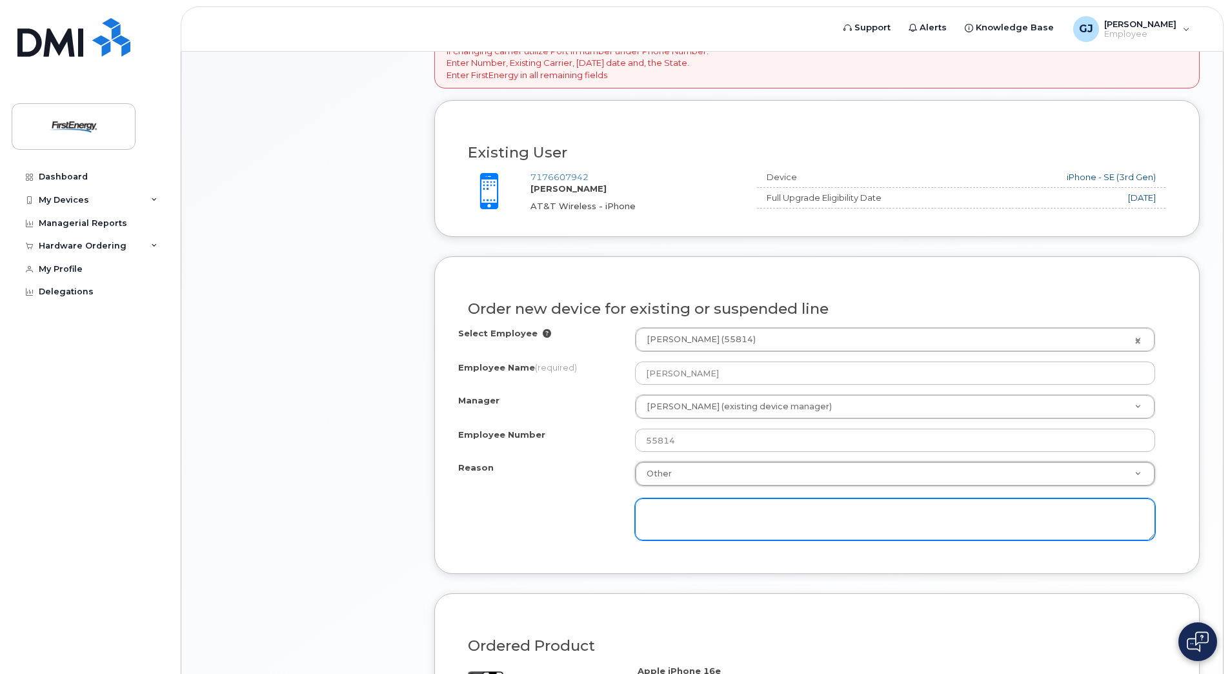
click at [727, 518] on textarea at bounding box center [895, 519] width 520 height 43
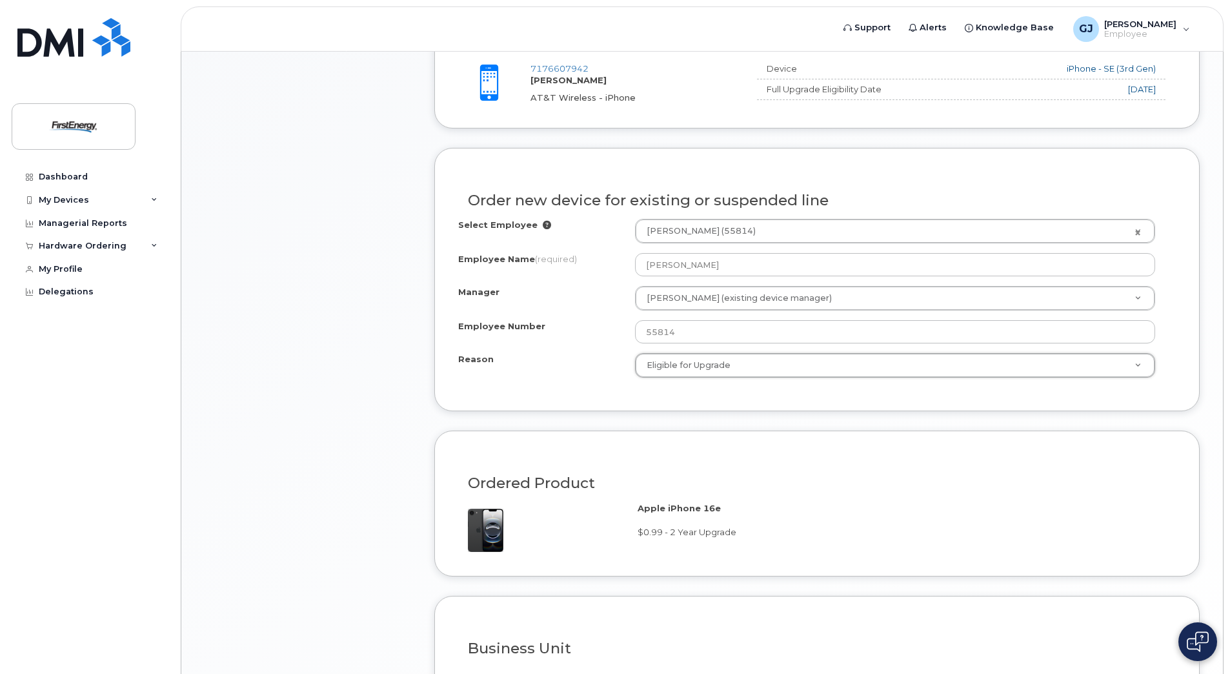
scroll to position [581, 0]
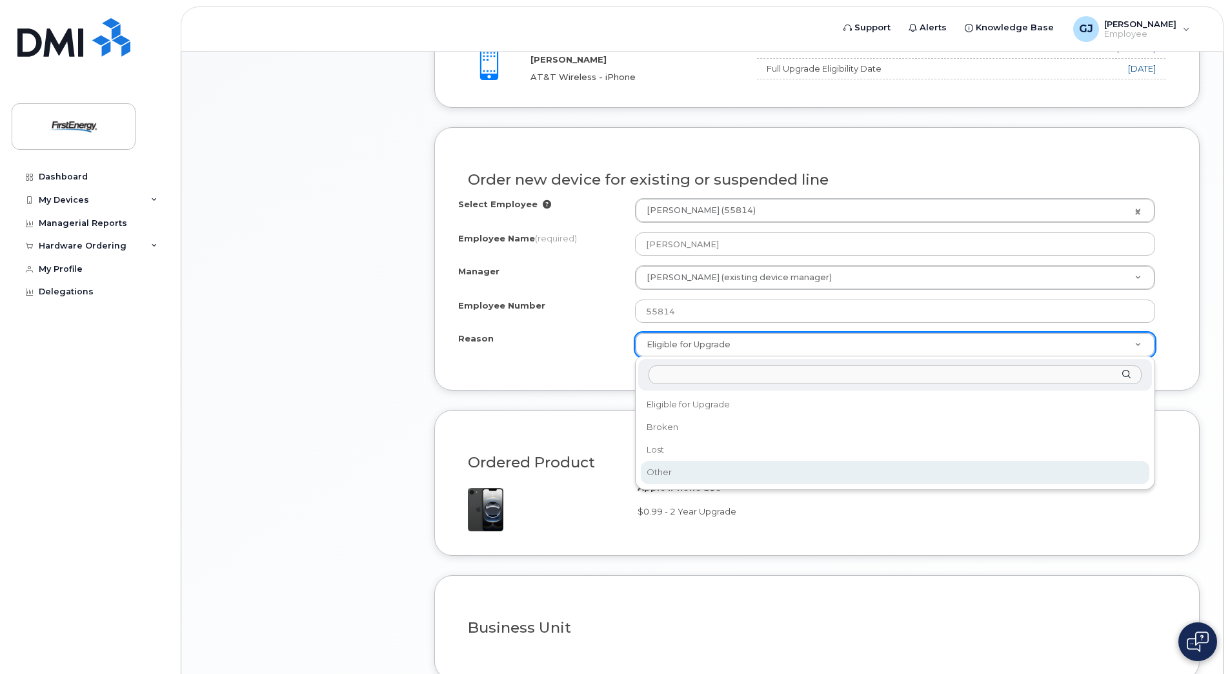
select select "other"
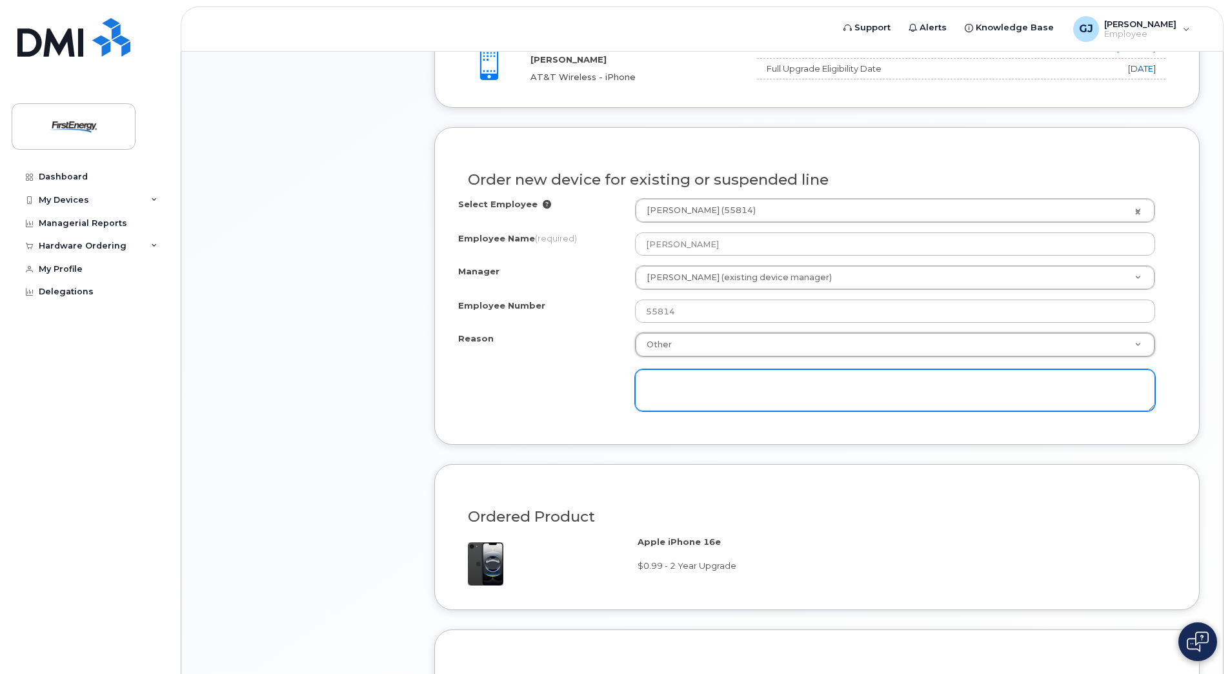
click at [724, 381] on textarea at bounding box center [895, 390] width 520 height 43
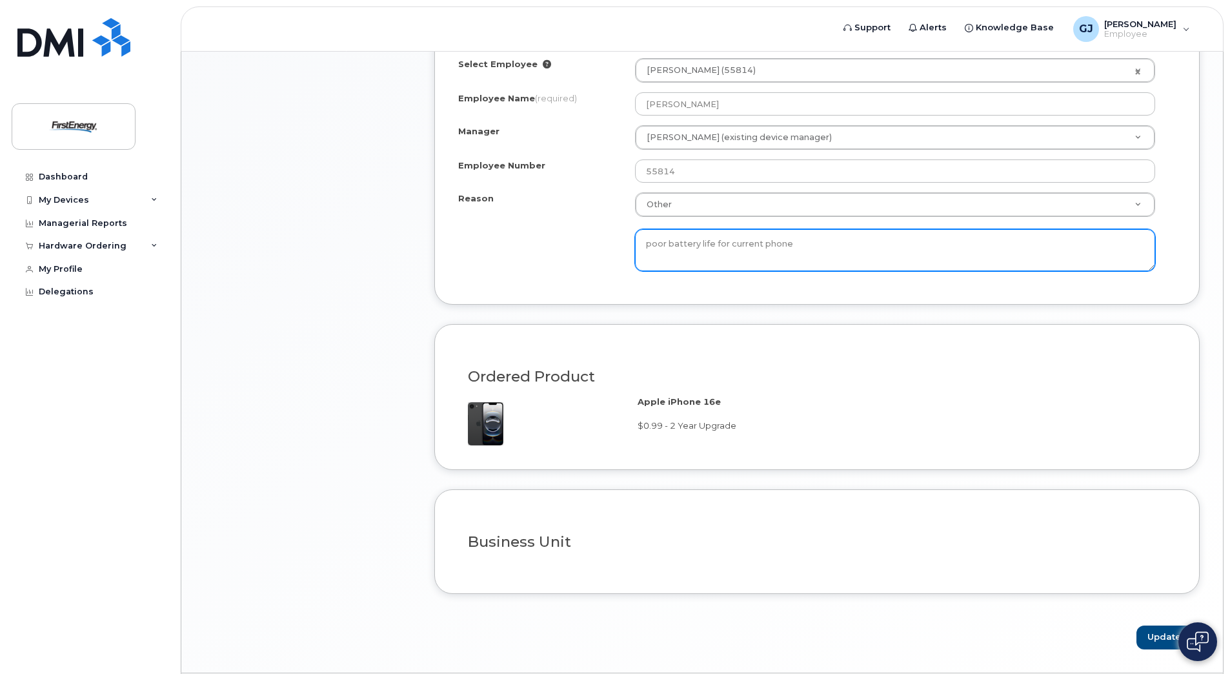
scroll to position [761, 0]
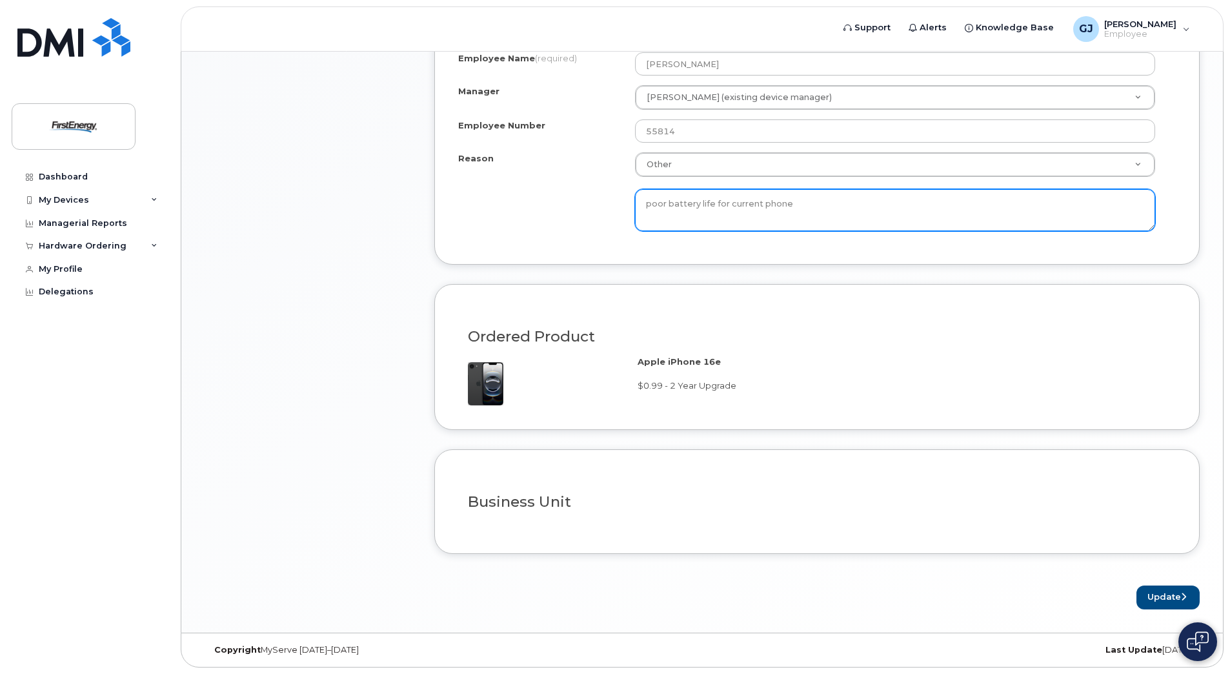
type textarea "poor battery life for current phone"
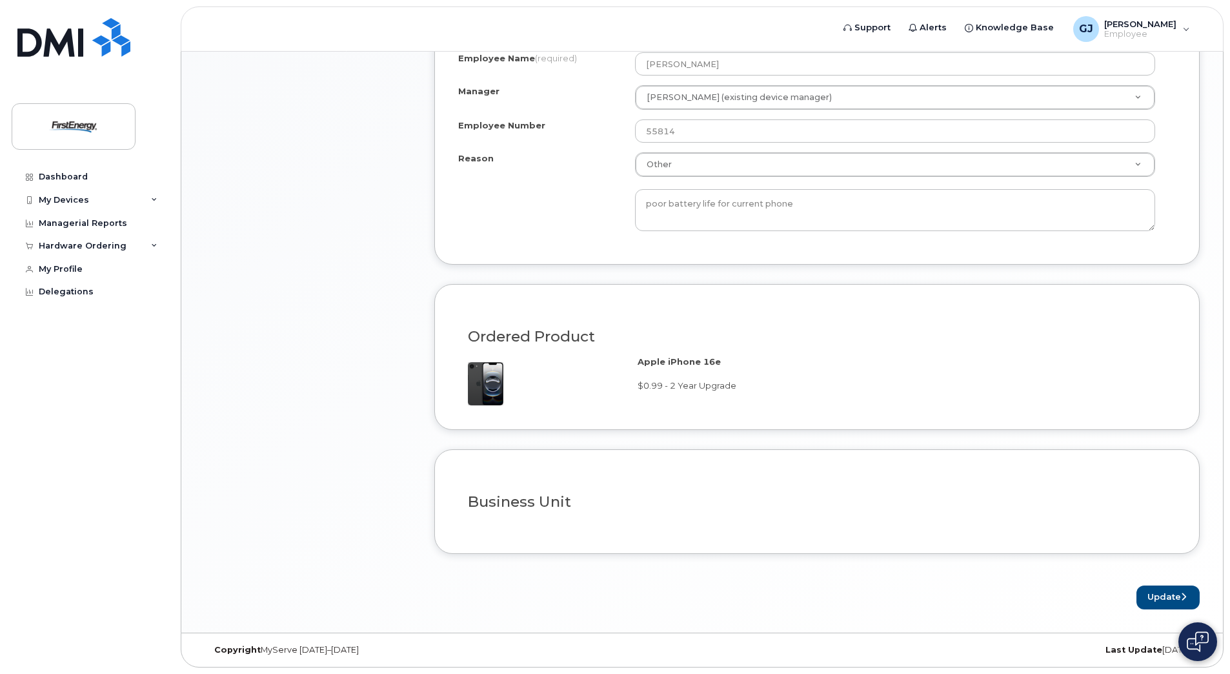
click at [638, 498] on h3 "Business Unit" at bounding box center [817, 502] width 698 height 16
click at [548, 505] on h3 "Business Unit" at bounding box center [817, 502] width 698 height 16
click at [1164, 600] on button "Update" at bounding box center [1167, 597] width 63 height 24
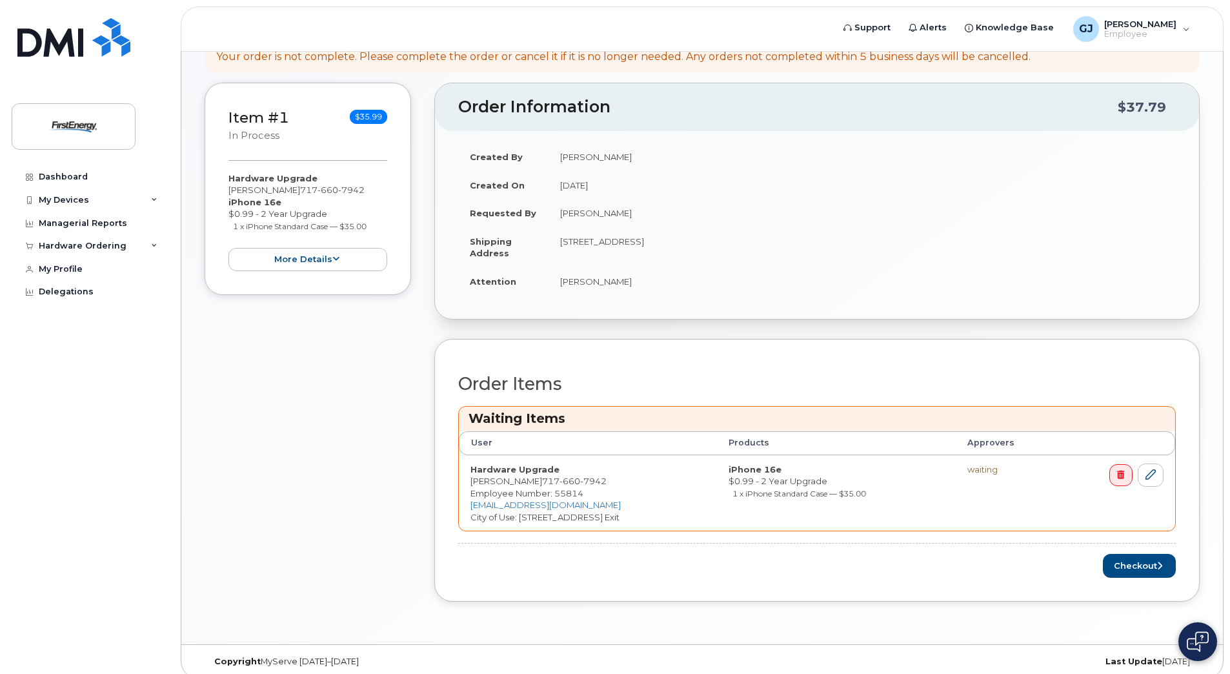
scroll to position [218, 0]
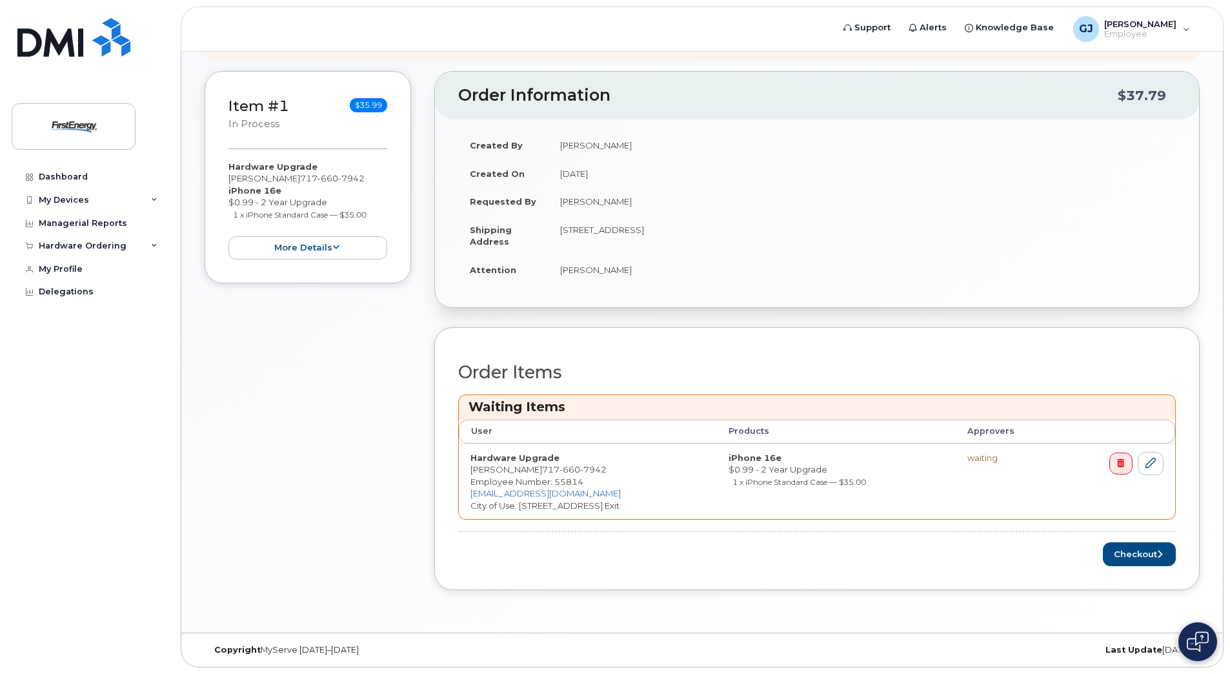
click at [548, 505] on td "Hardware Upgrade [PERSON_NAME] [PHONE_NUMBER] Employee Number: 55814 [EMAIL_ADD…" at bounding box center [588, 481] width 258 height 76
click at [549, 507] on td "Hardware Upgrade [PERSON_NAME] [PHONE_NUMBER] Employee Number: 55814 [EMAIL_ADD…" at bounding box center [588, 481] width 258 height 76
click at [1145, 467] on link at bounding box center [1151, 464] width 26 height 24
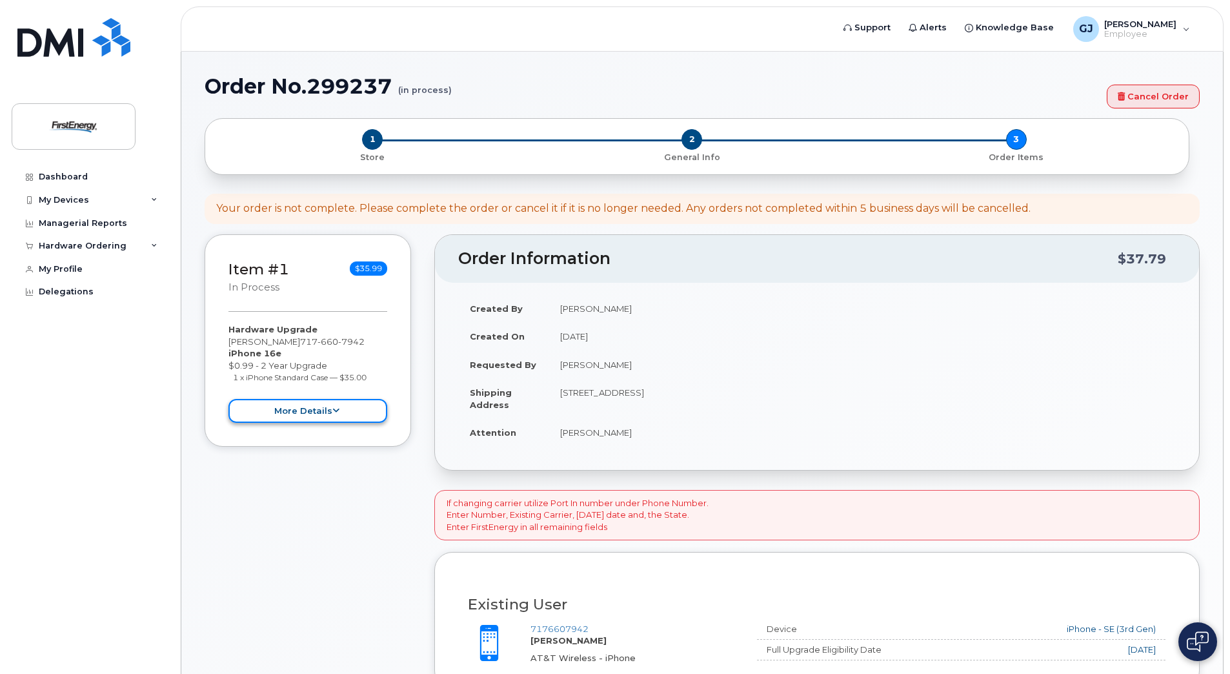
click at [300, 412] on button "more details" at bounding box center [307, 411] width 159 height 24
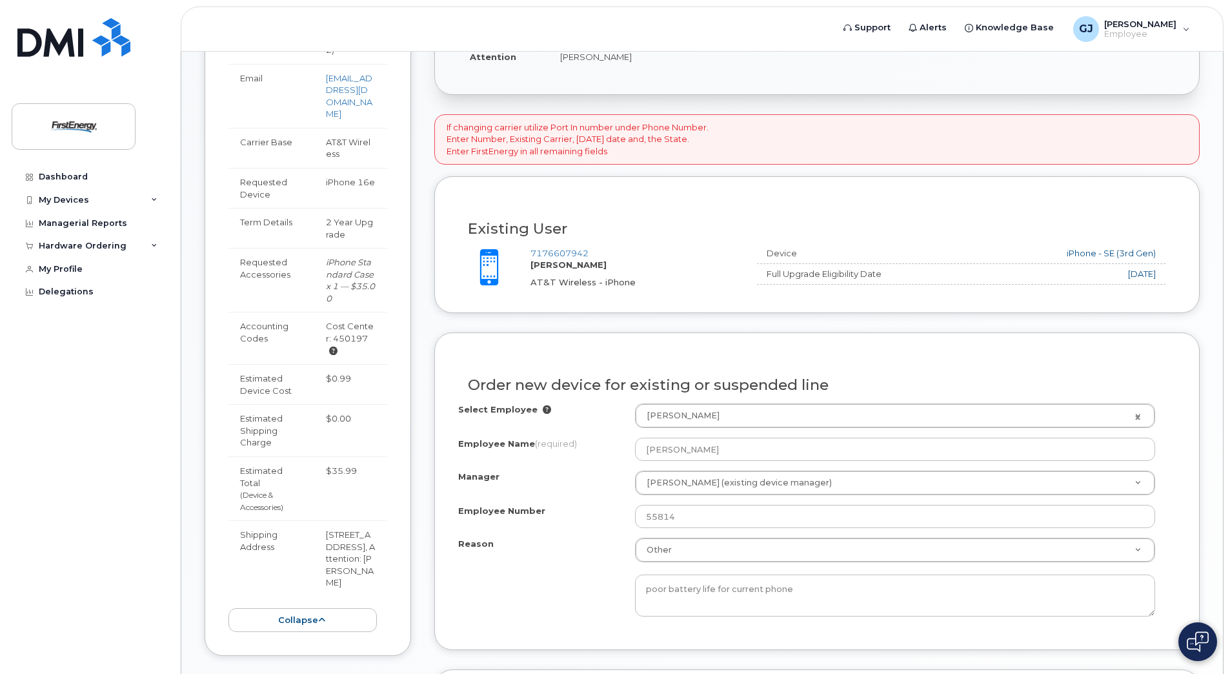
scroll to position [452, 0]
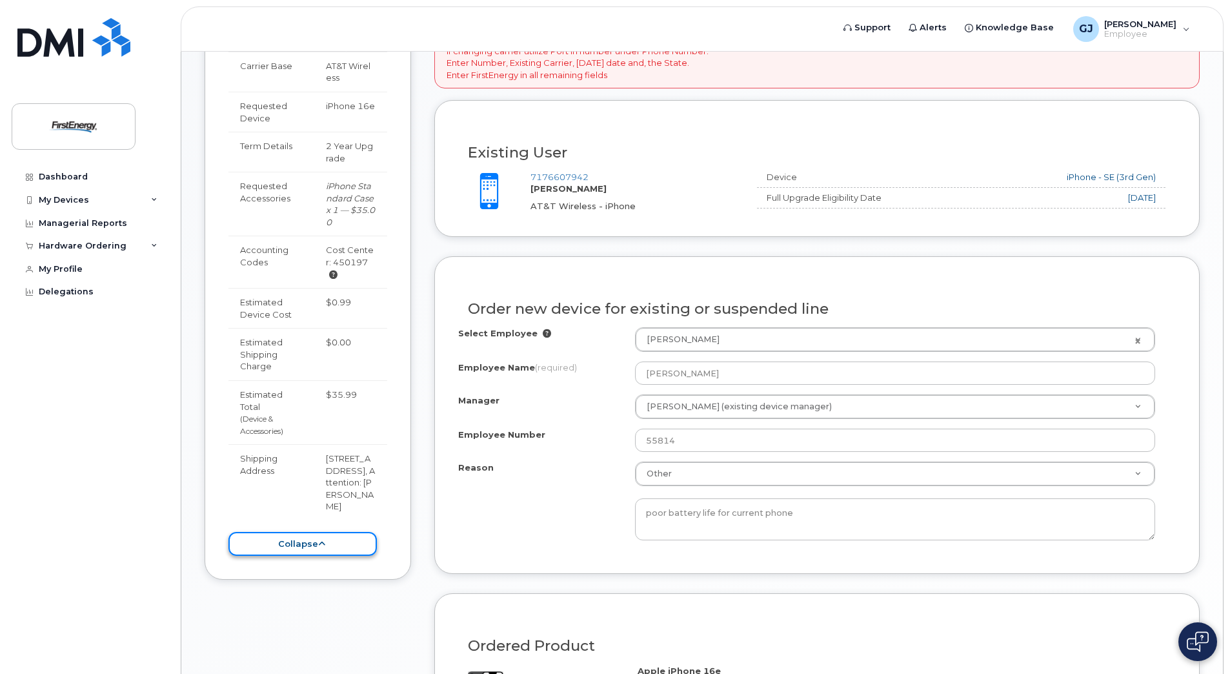
click at [297, 536] on button "collapse" at bounding box center [302, 544] width 148 height 24
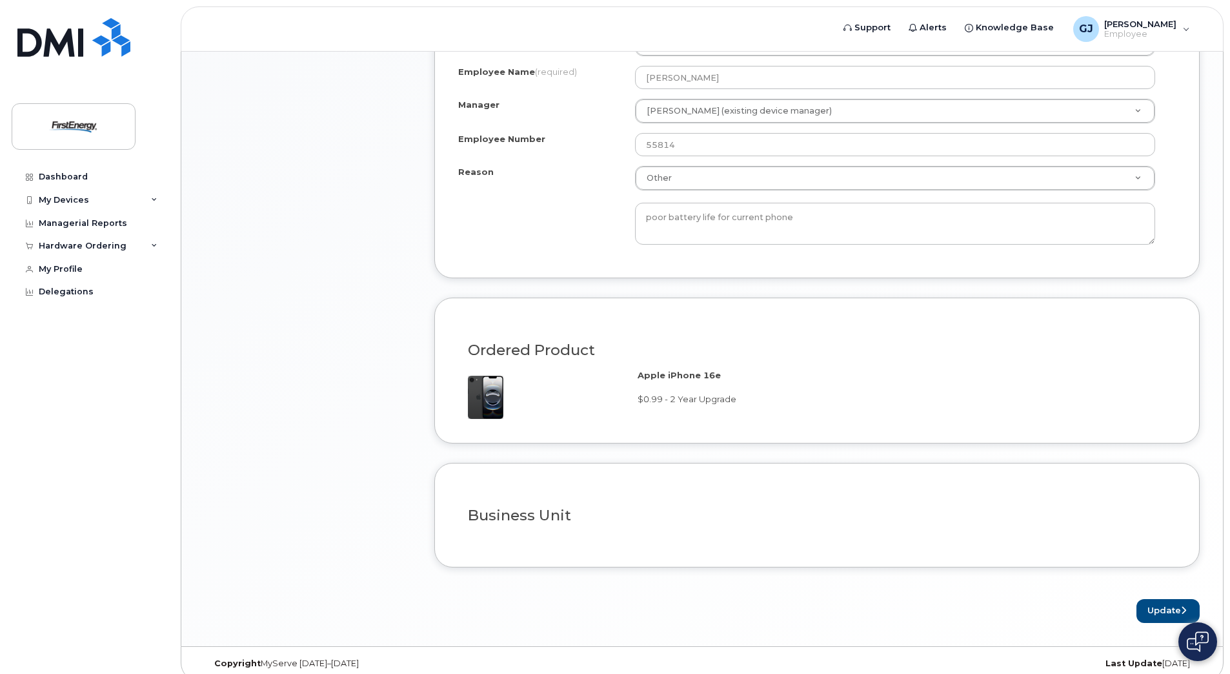
scroll to position [761, 0]
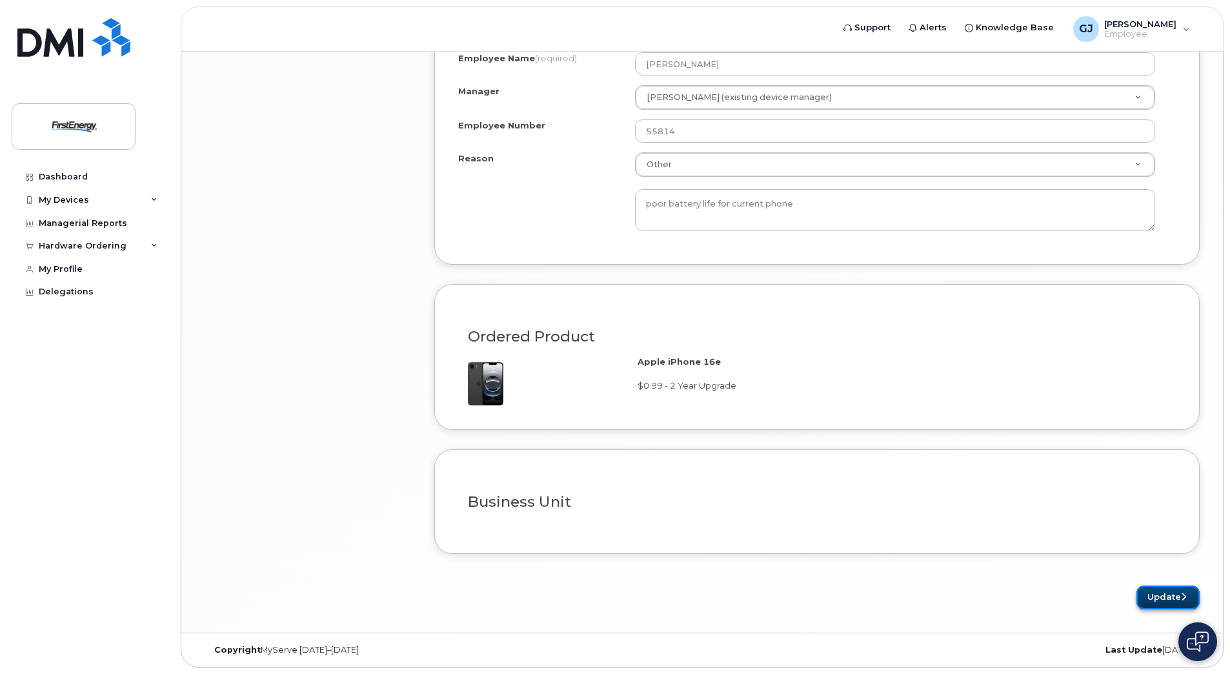
click at [1160, 599] on button "Update" at bounding box center [1167, 597] width 63 height 24
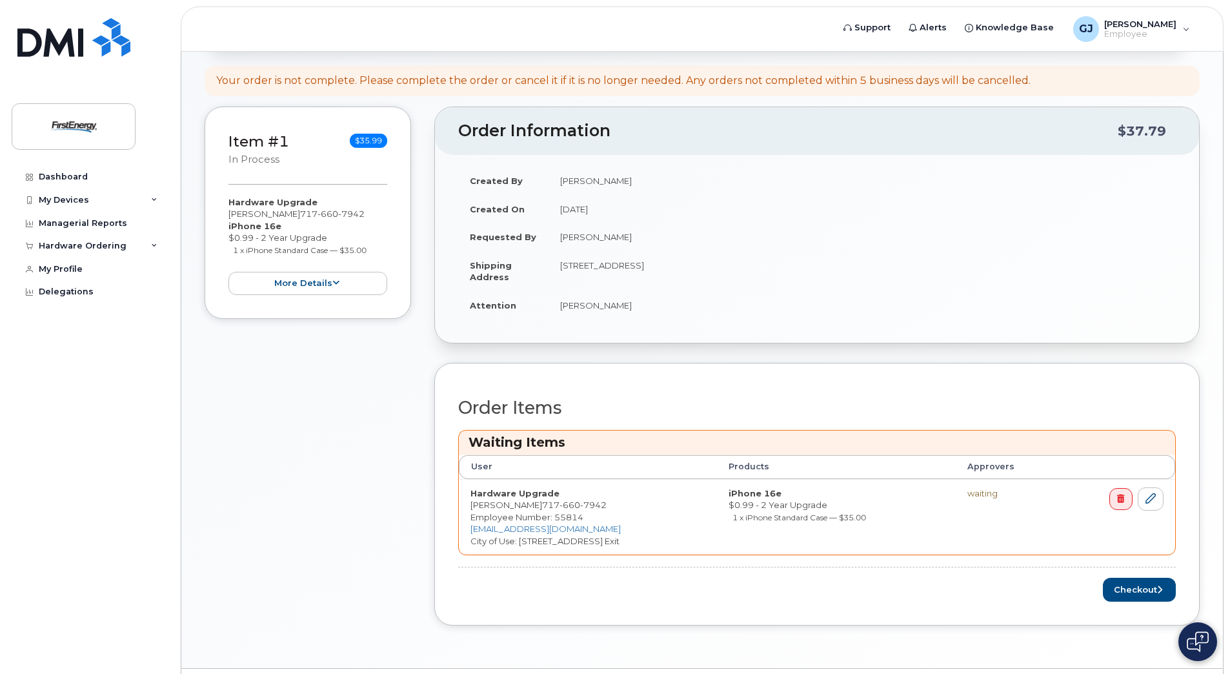
scroll to position [218, 0]
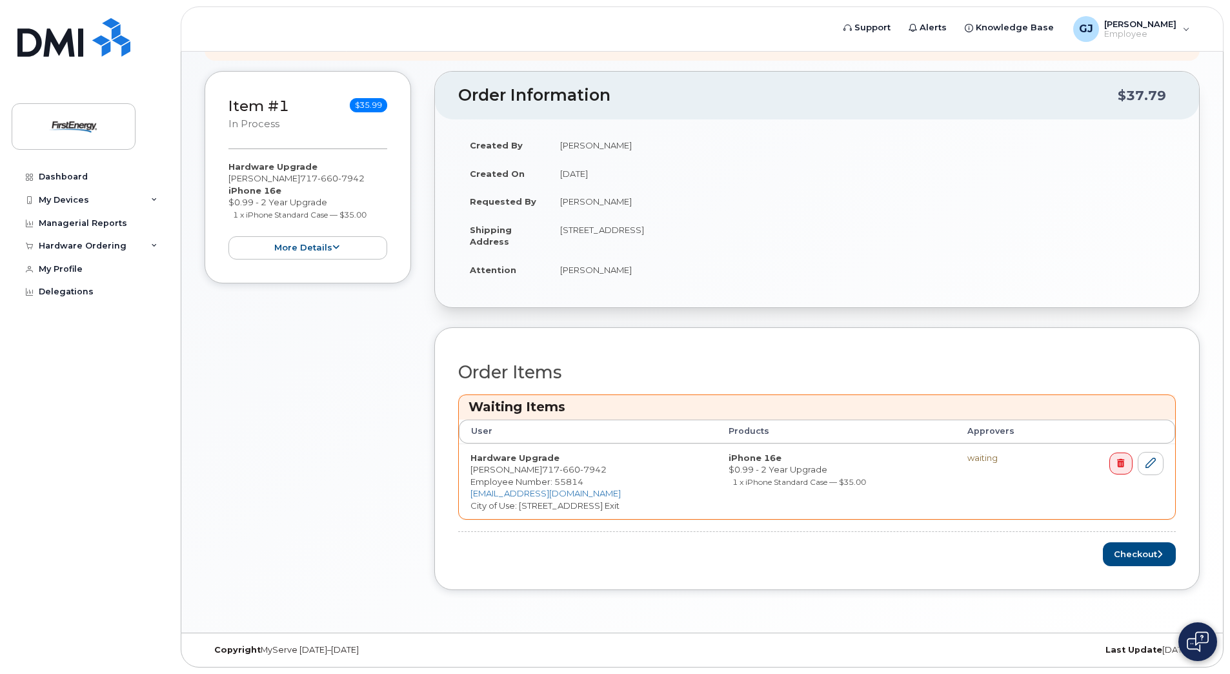
click at [542, 471] on span "[PHONE_NUMBER]" at bounding box center [574, 469] width 65 height 10
click at [530, 457] on strong "Hardware Upgrade" at bounding box center [514, 457] width 89 height 10
click at [1140, 554] on button "Checkout" at bounding box center [1139, 554] width 73 height 24
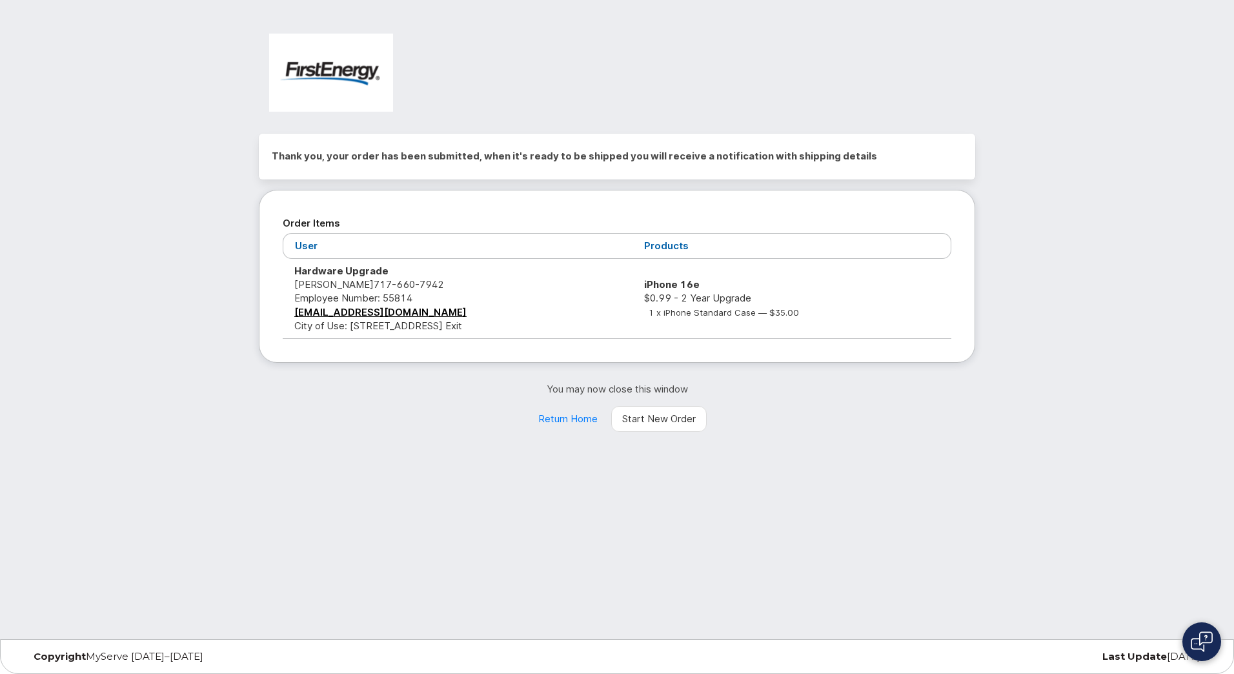
click at [827, 409] on div "You may now close this window Return Home Start New Order" at bounding box center [617, 407] width 716 height 50
click at [661, 426] on link "Start New Order" at bounding box center [659, 419] width 96 height 26
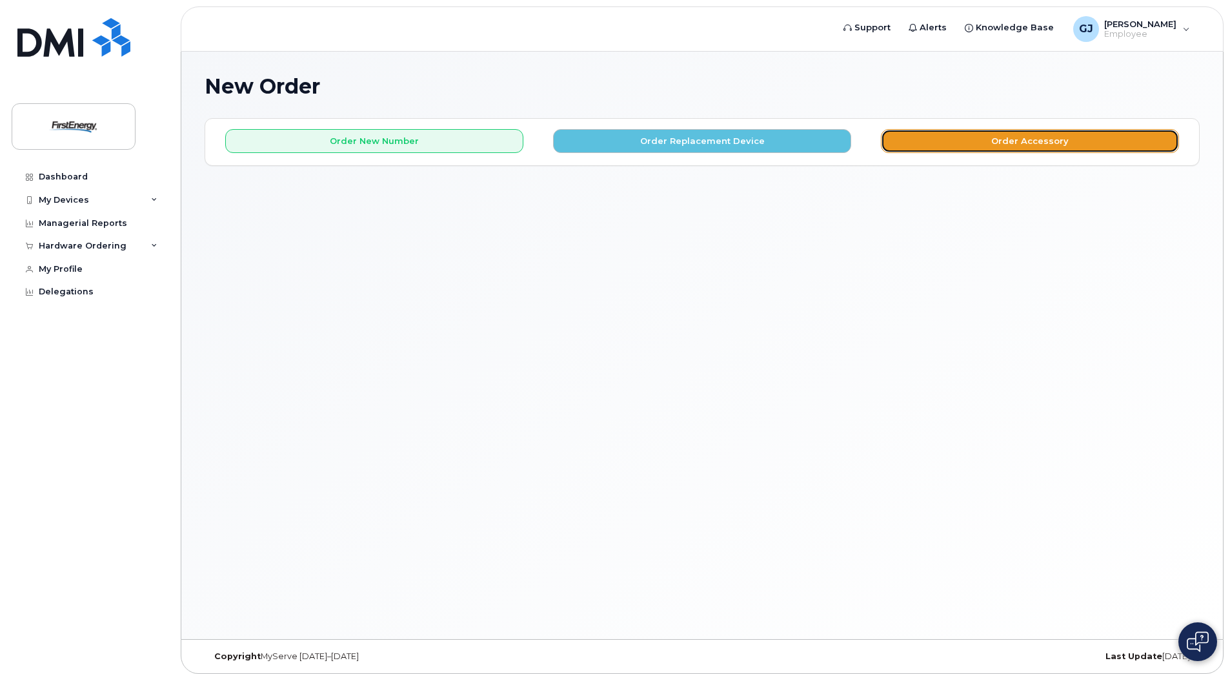
click at [948, 137] on button "Order Accessory" at bounding box center [1030, 141] width 298 height 24
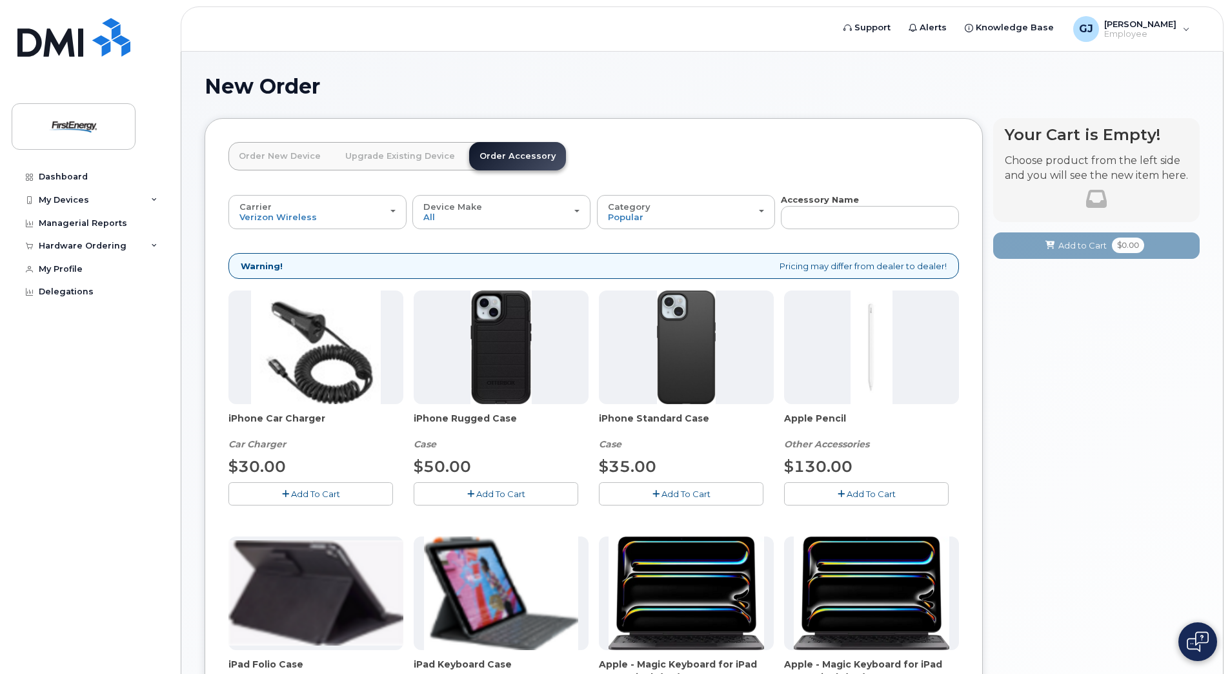
click at [376, 156] on link "Upgrade Existing Device" at bounding box center [400, 156] width 130 height 28
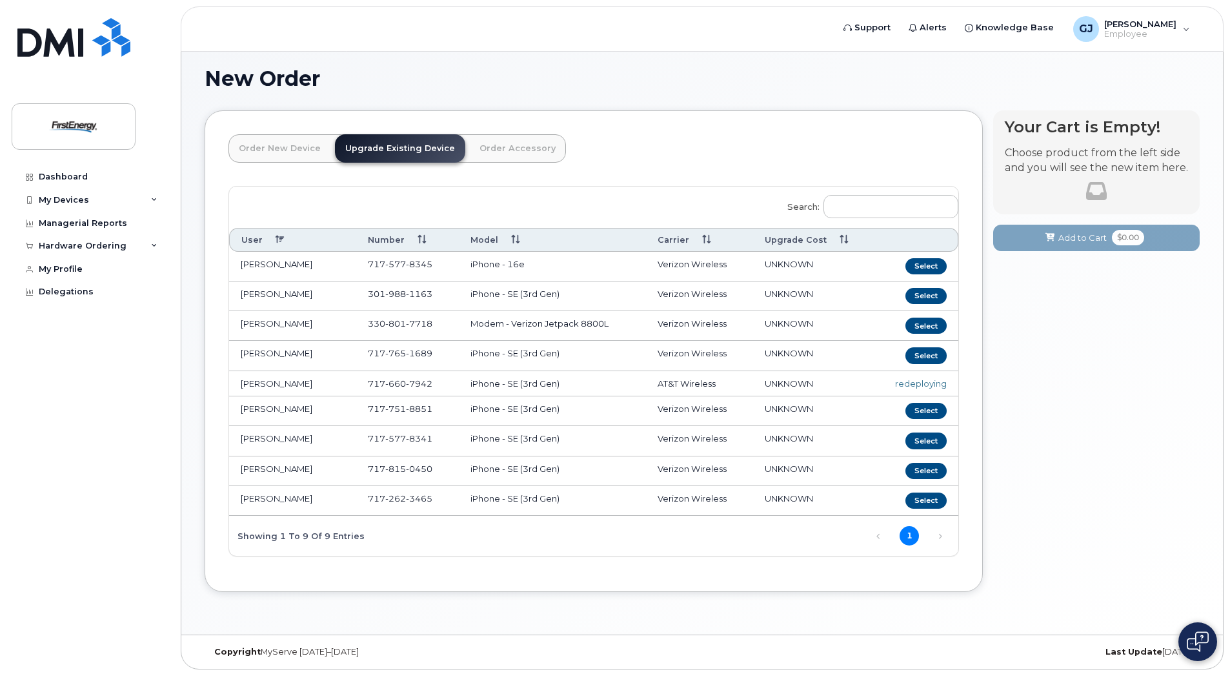
scroll to position [10, 0]
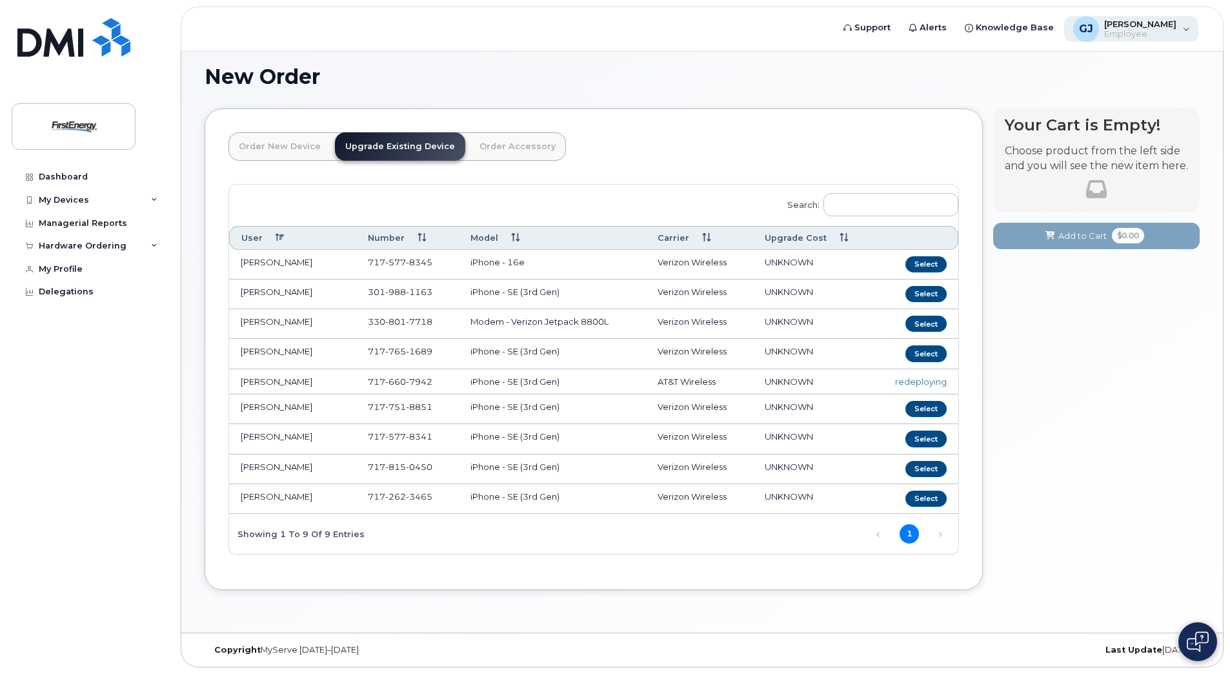
click at [1154, 24] on span "[PERSON_NAME]" at bounding box center [1140, 24] width 72 height 10
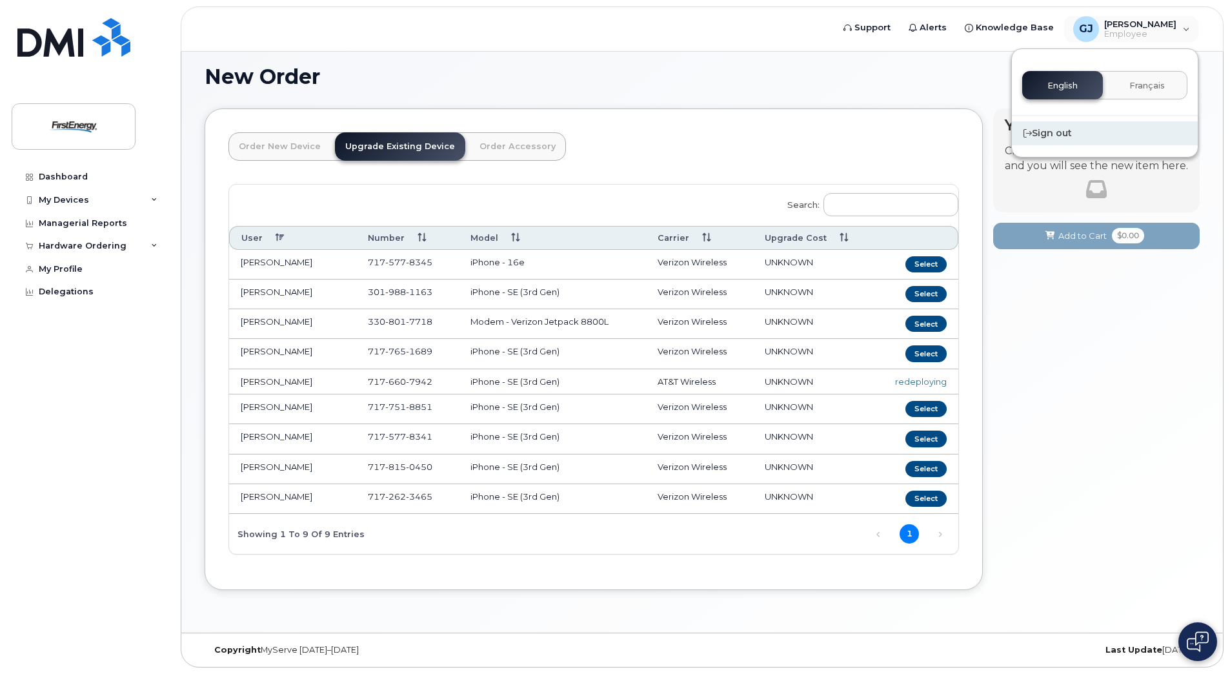
click at [1049, 136] on div "Sign out" at bounding box center [1105, 133] width 186 height 24
